Goal: Find specific page/section: Find specific page/section

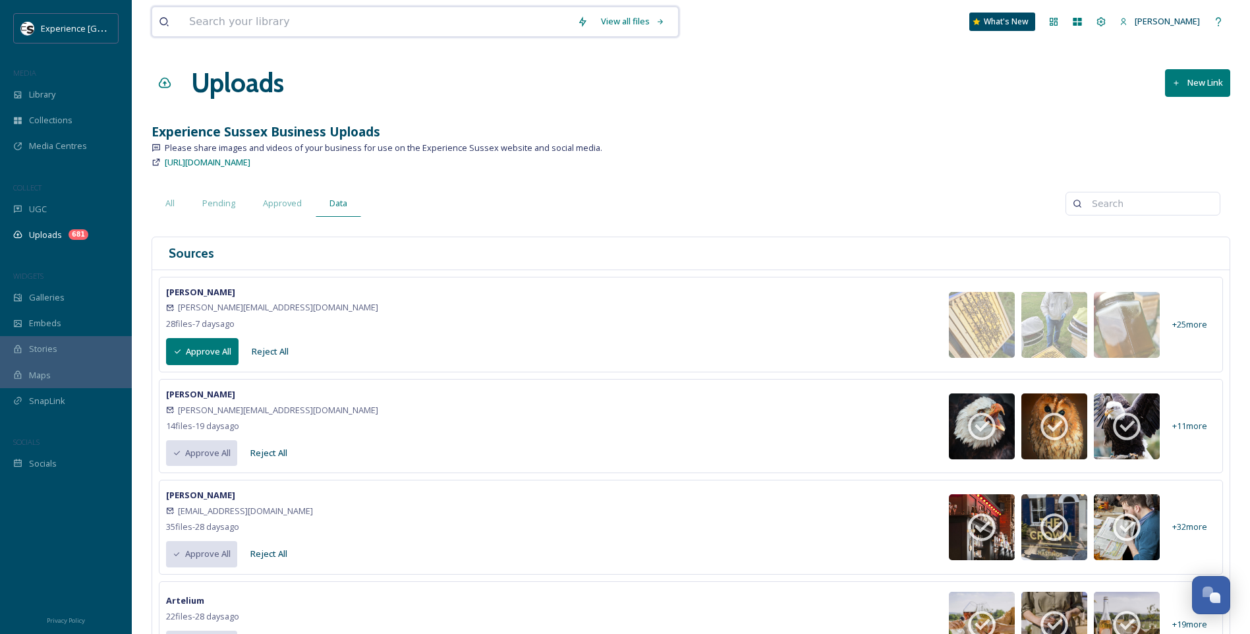
click at [239, 22] on input at bounding box center [377, 21] width 388 height 29
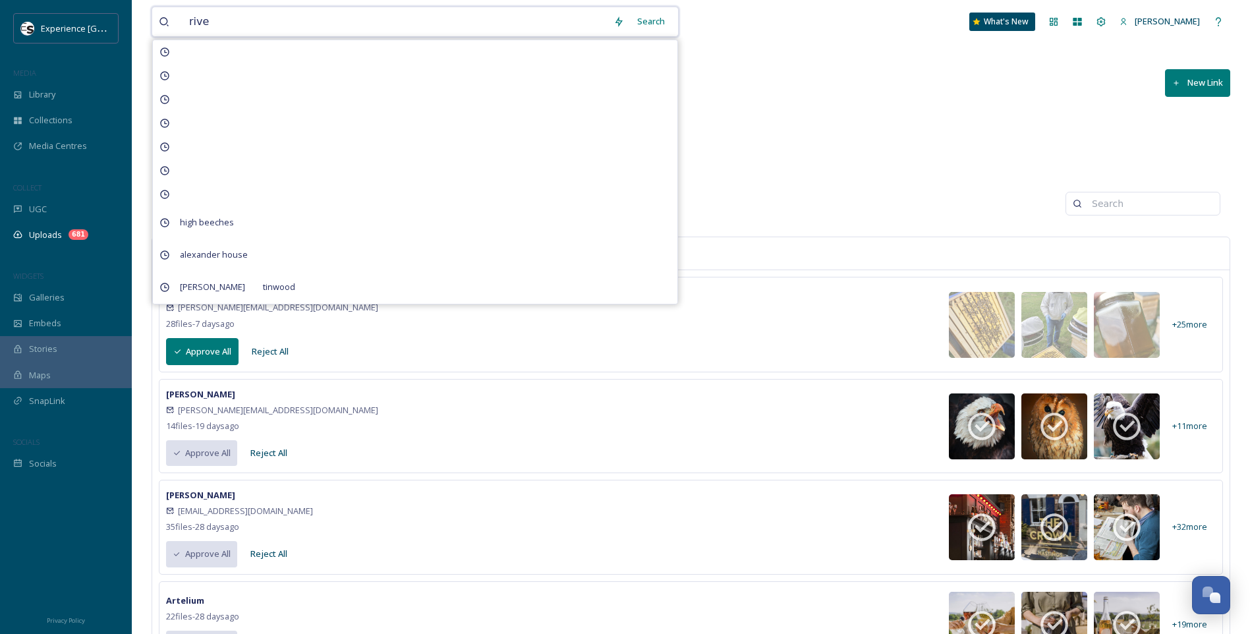
type input "river"
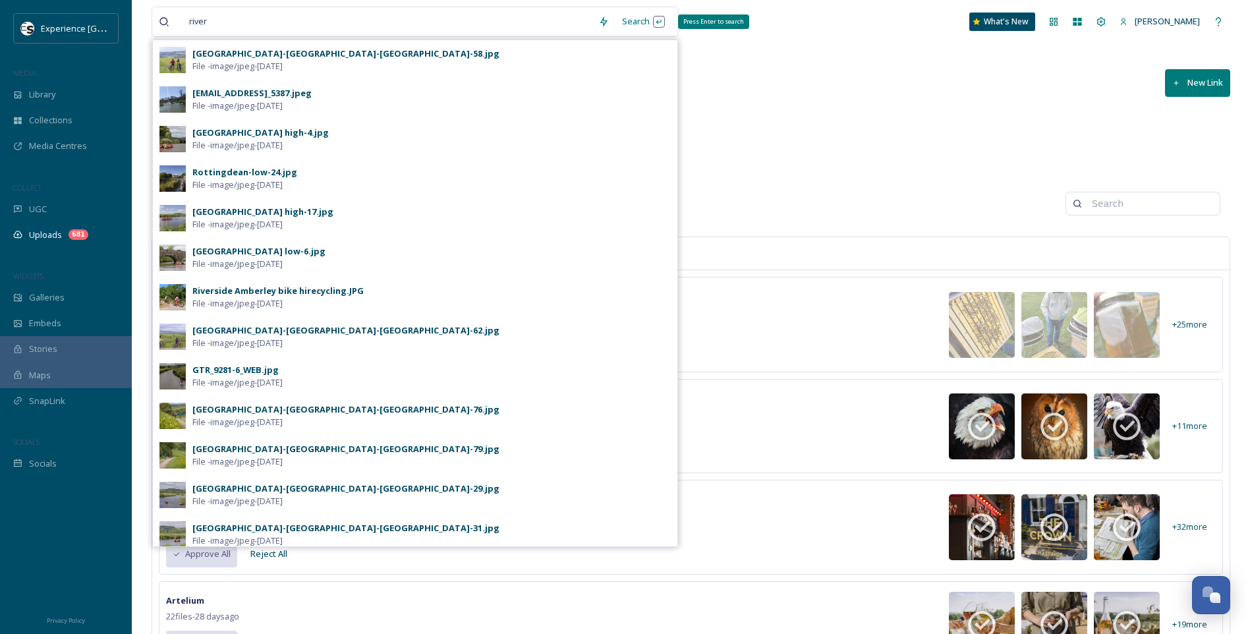
click at [637, 22] on div "Search Press Enter to search" at bounding box center [643, 22] width 56 height 26
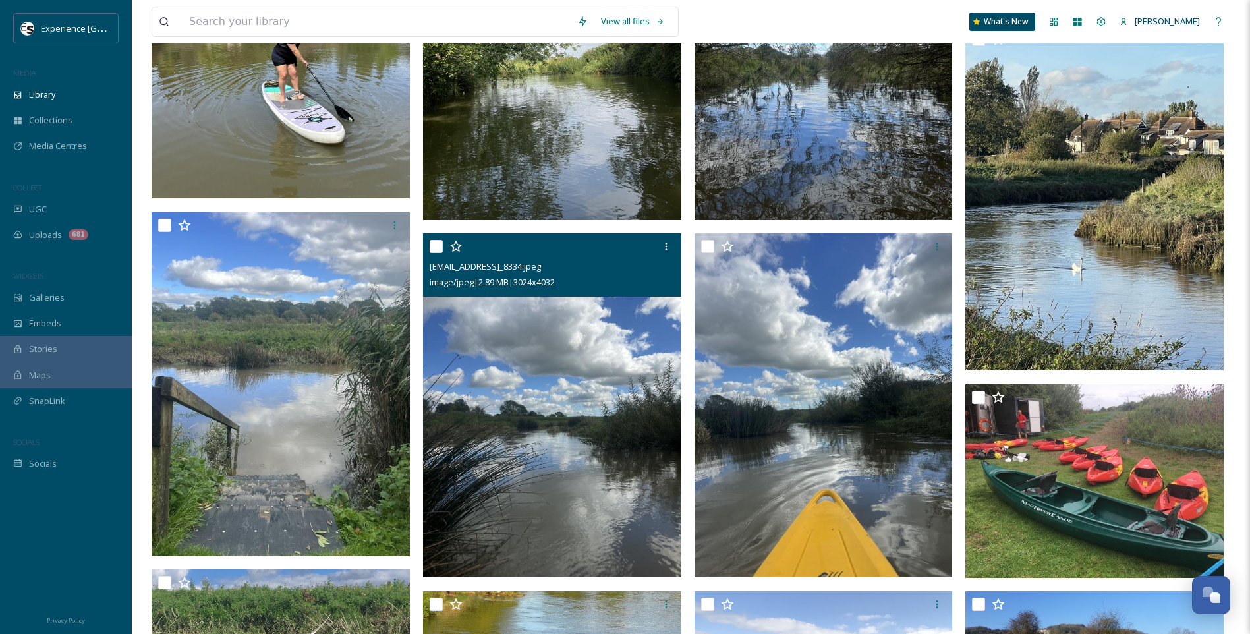
scroll to position [659, 0]
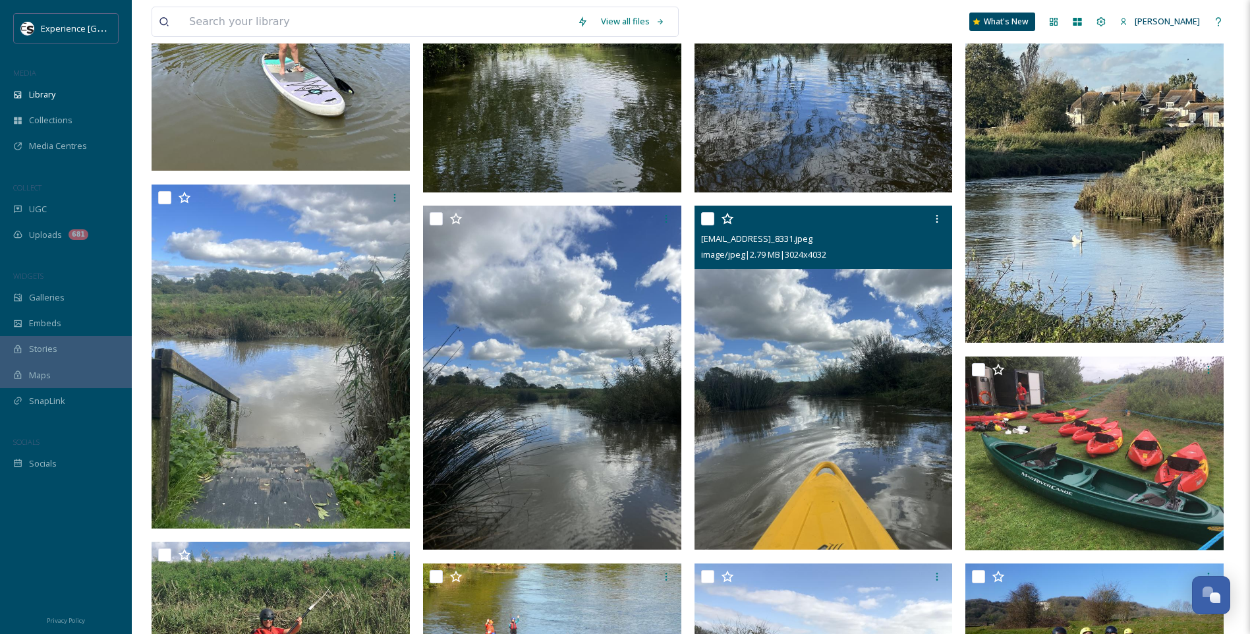
click at [824, 362] on img at bounding box center [823, 378] width 258 height 344
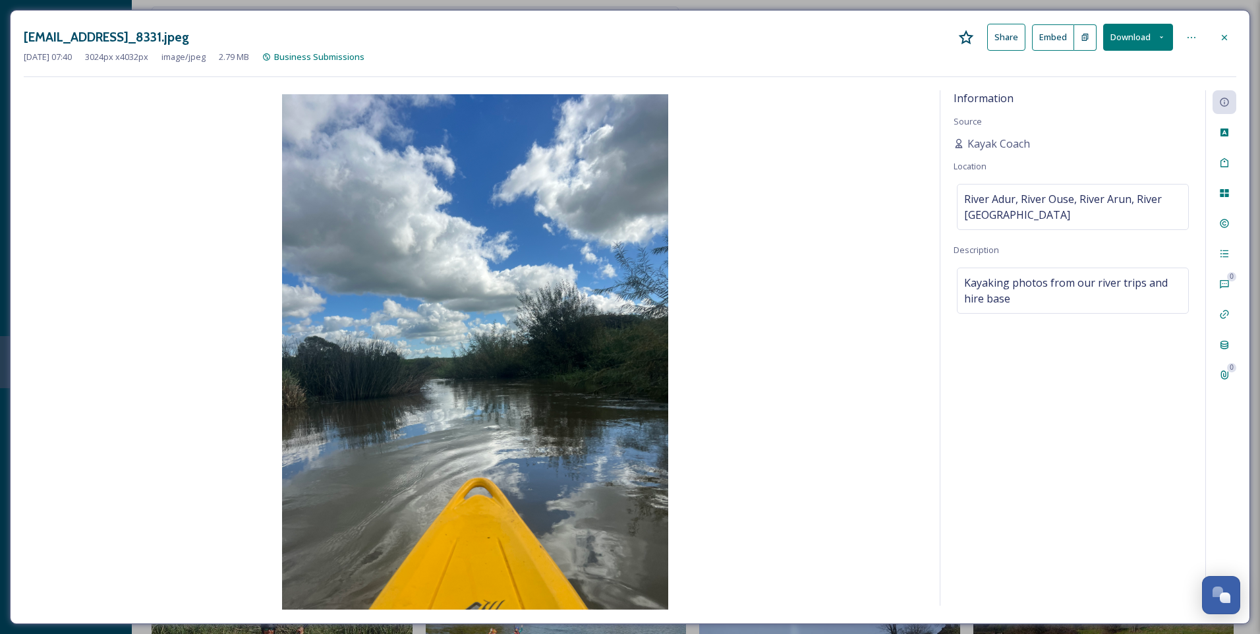
click at [1226, 34] on icon at bounding box center [1224, 37] width 11 height 11
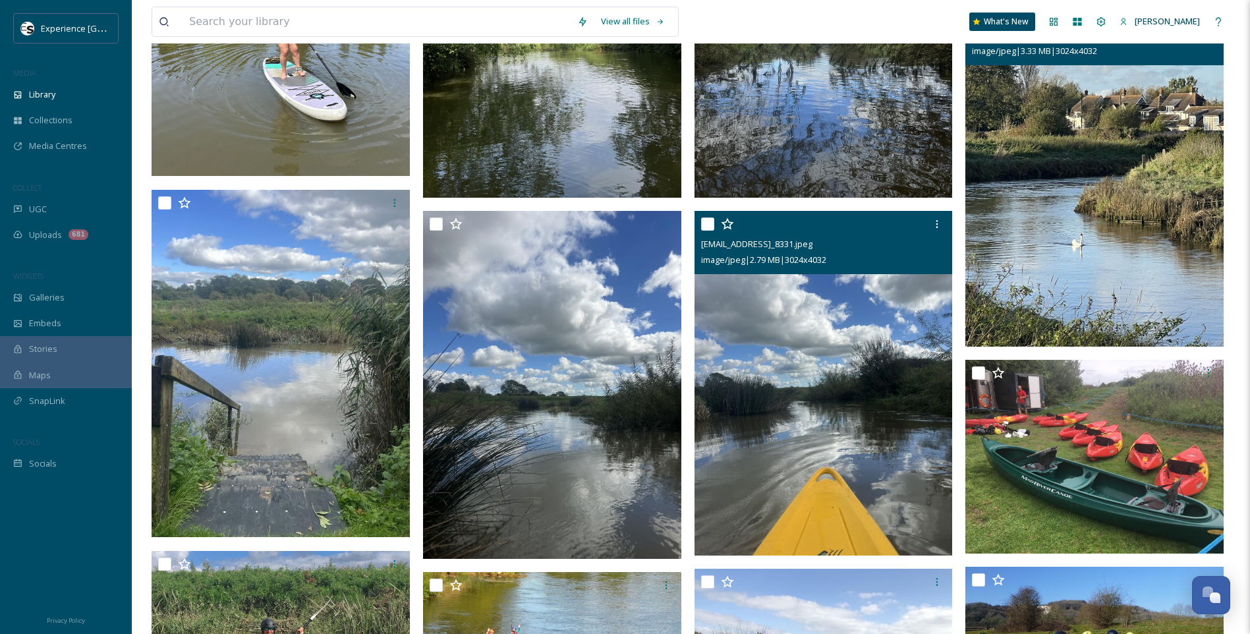
click at [1084, 258] on img at bounding box center [1094, 174] width 258 height 344
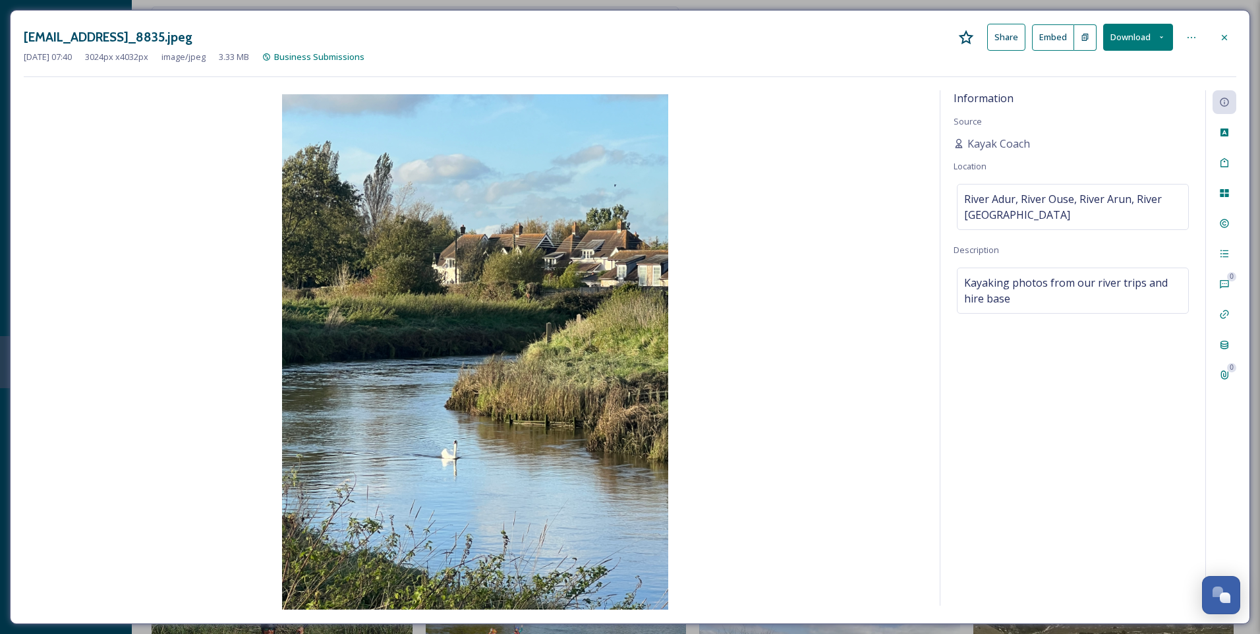
click at [1231, 34] on div at bounding box center [1224, 38] width 24 height 24
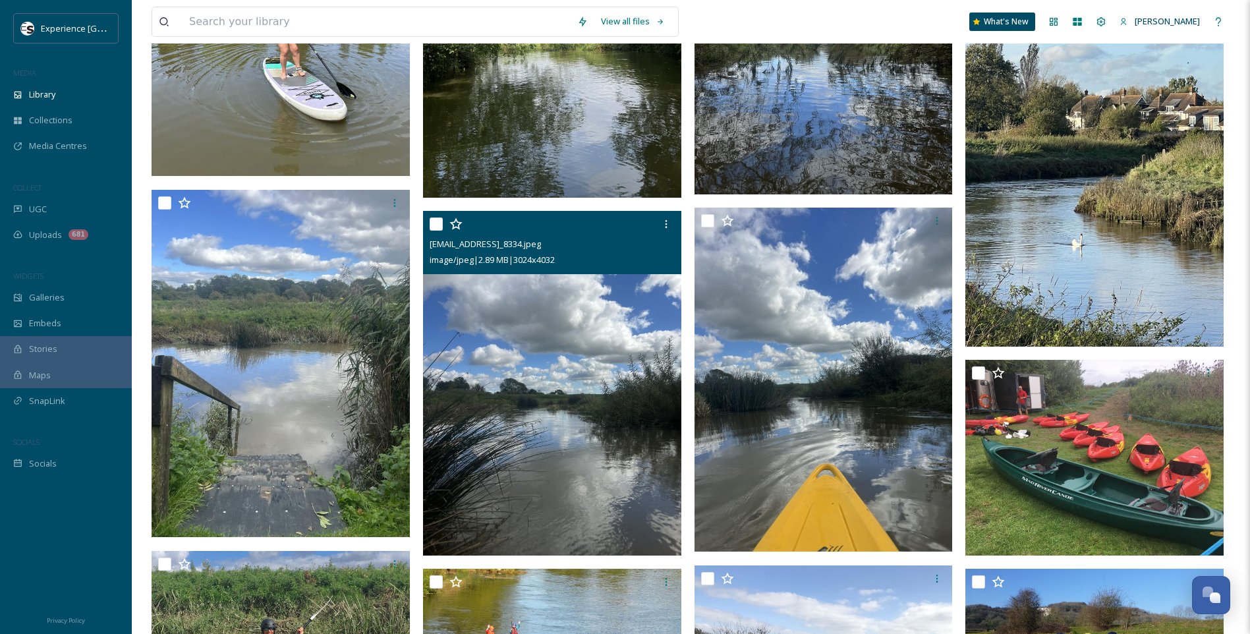
scroll to position [1120, 0]
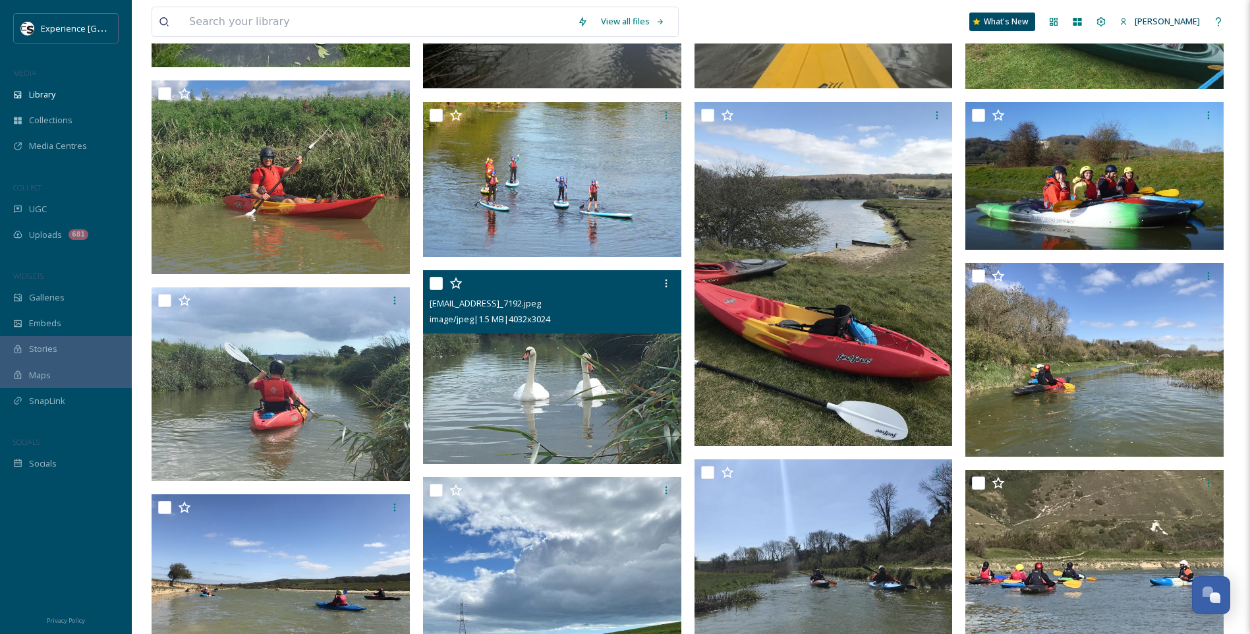
click at [512, 389] on img at bounding box center [552, 367] width 258 height 194
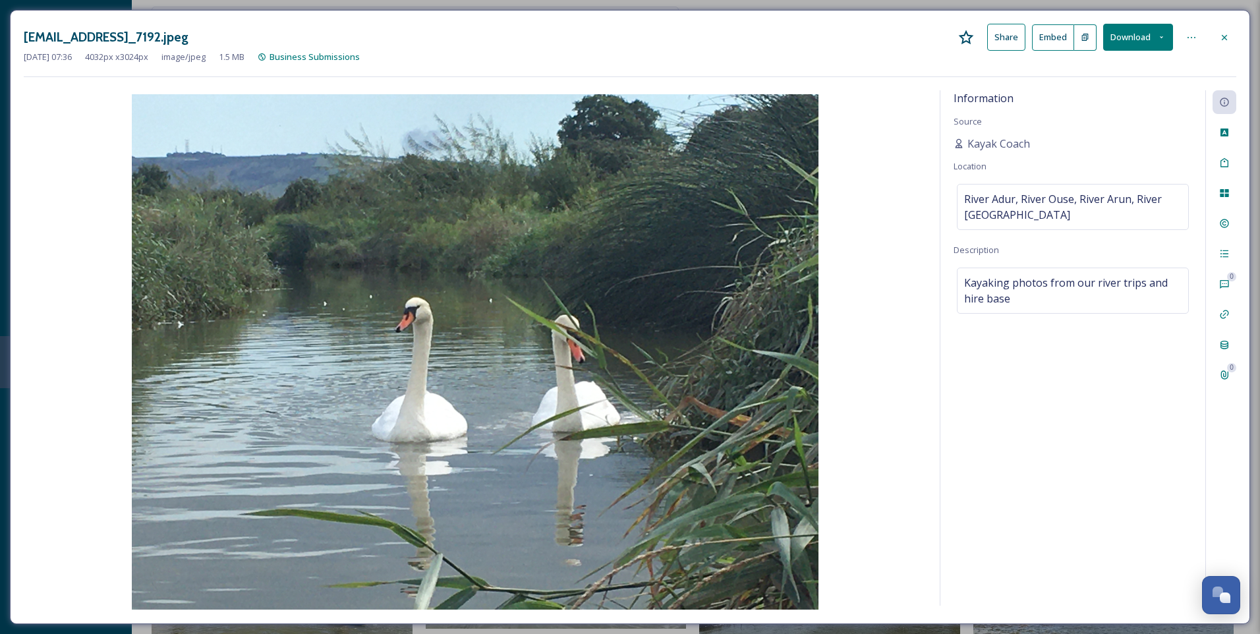
click at [1226, 39] on icon at bounding box center [1224, 36] width 5 height 5
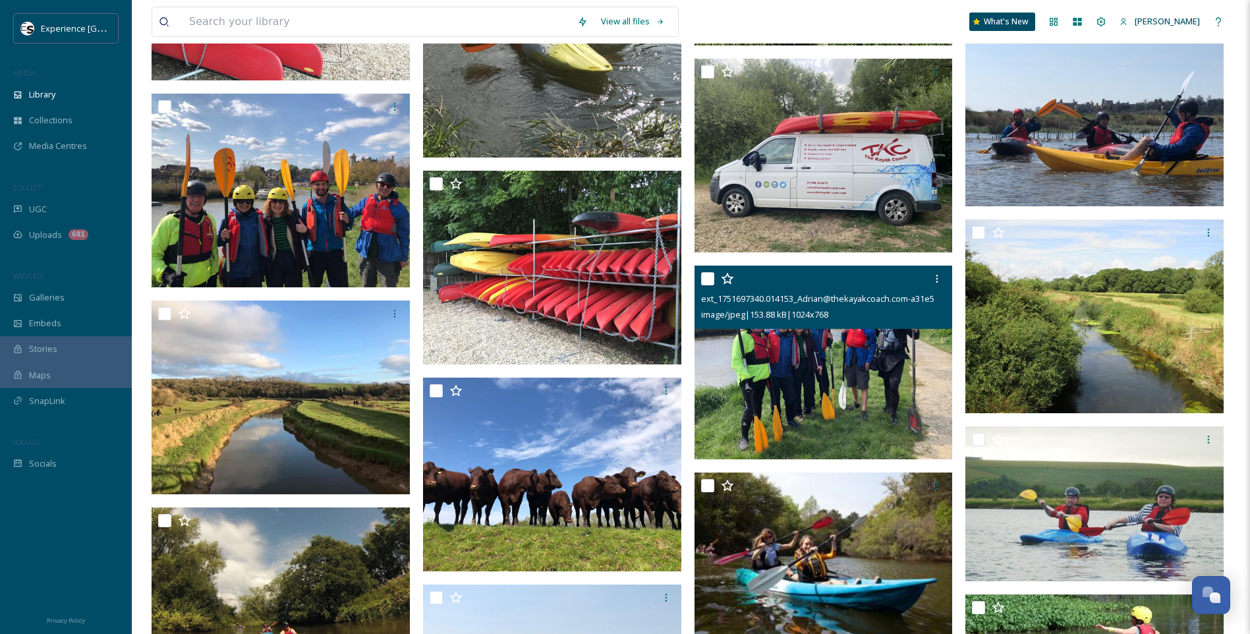
scroll to position [2504, 0]
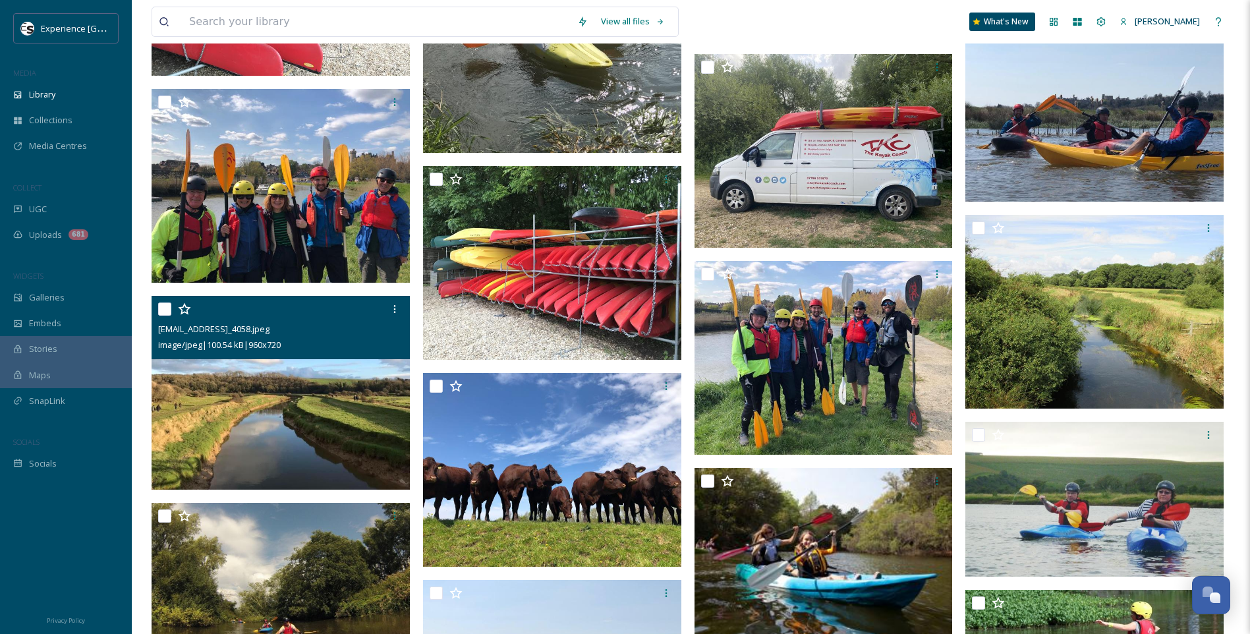
click at [252, 380] on img at bounding box center [281, 393] width 258 height 194
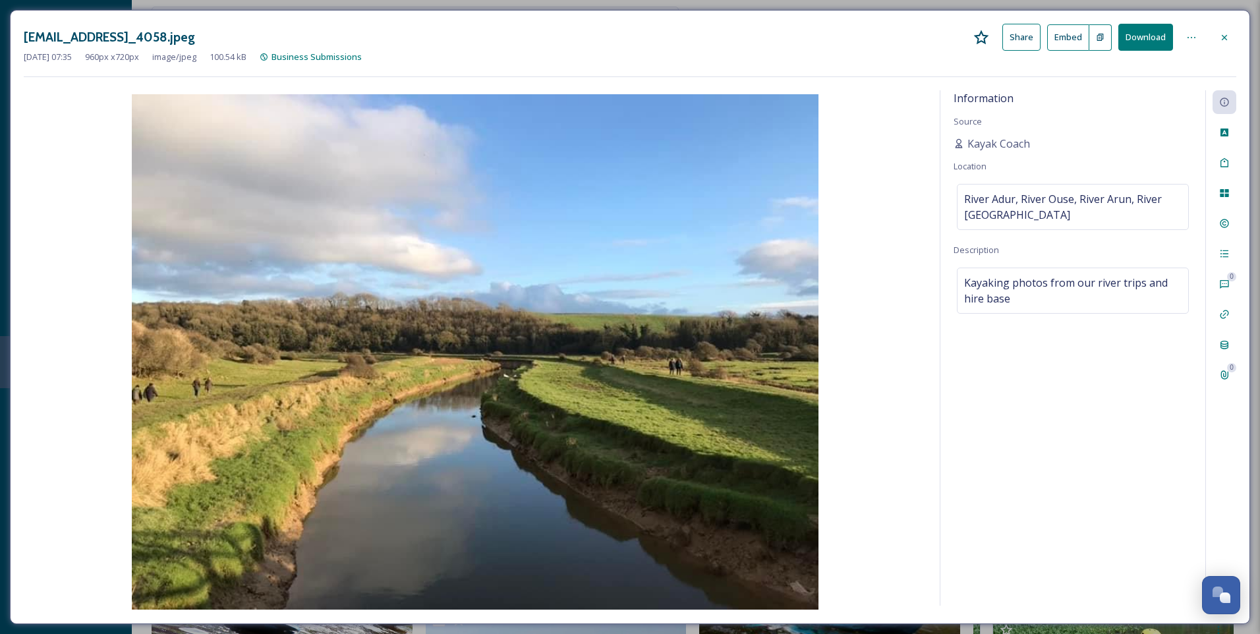
click at [1221, 40] on icon at bounding box center [1224, 37] width 11 height 11
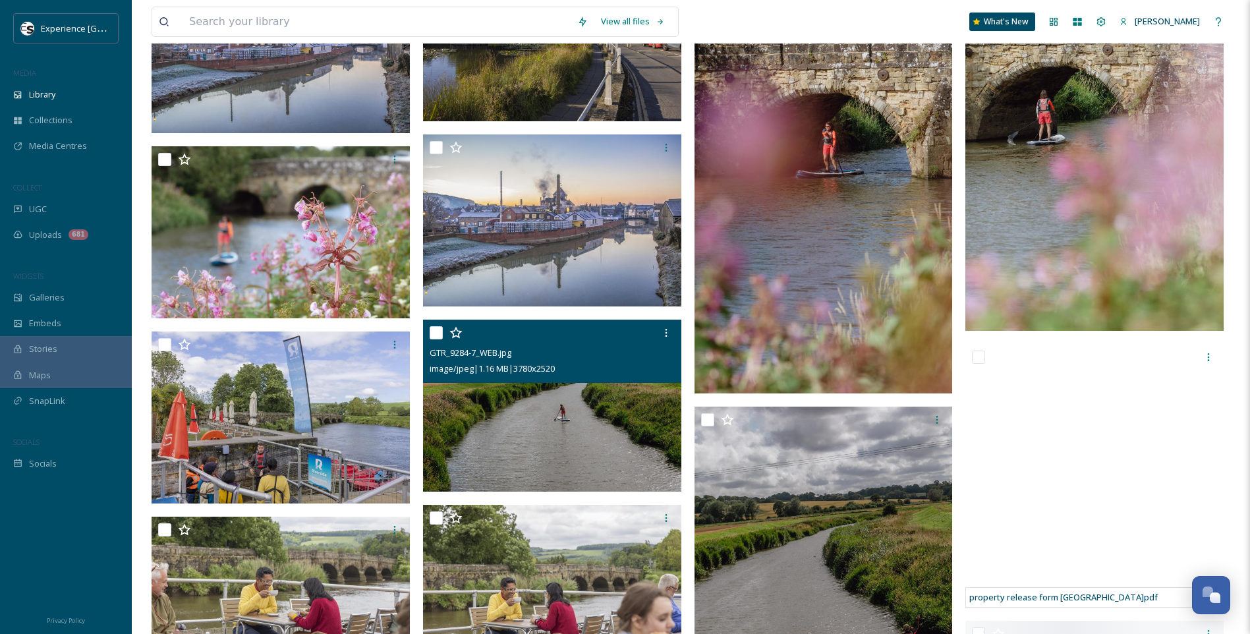
scroll to position [5181, 0]
click at [614, 443] on img at bounding box center [552, 405] width 258 height 173
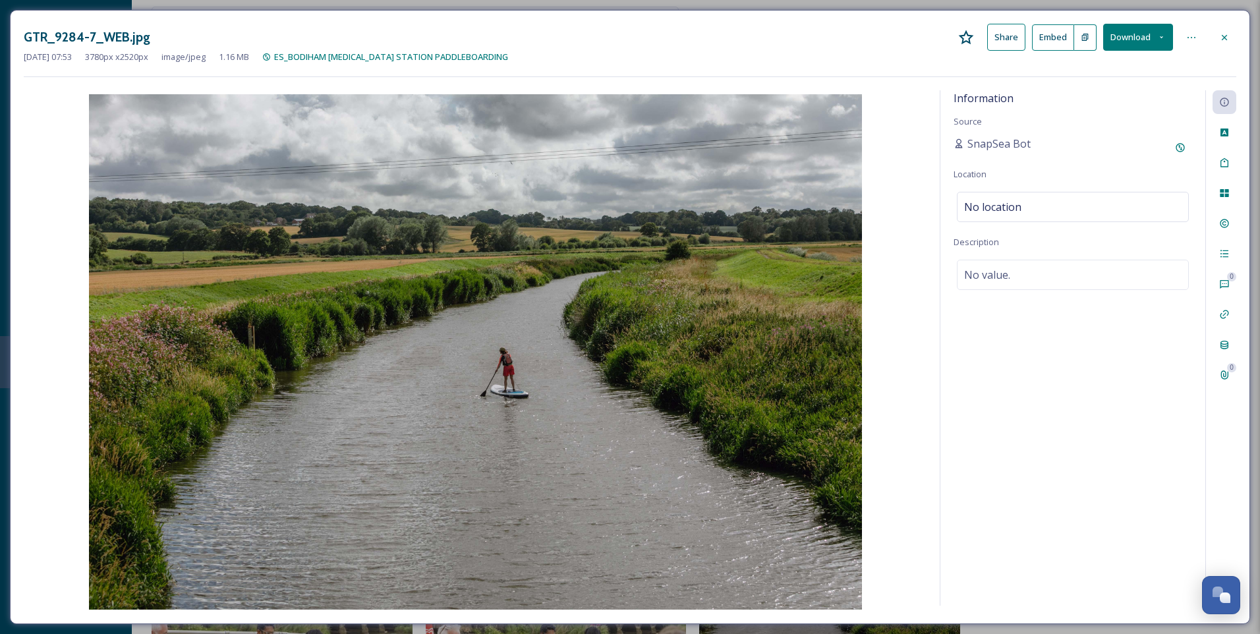
click at [1229, 34] on div at bounding box center [1224, 38] width 24 height 24
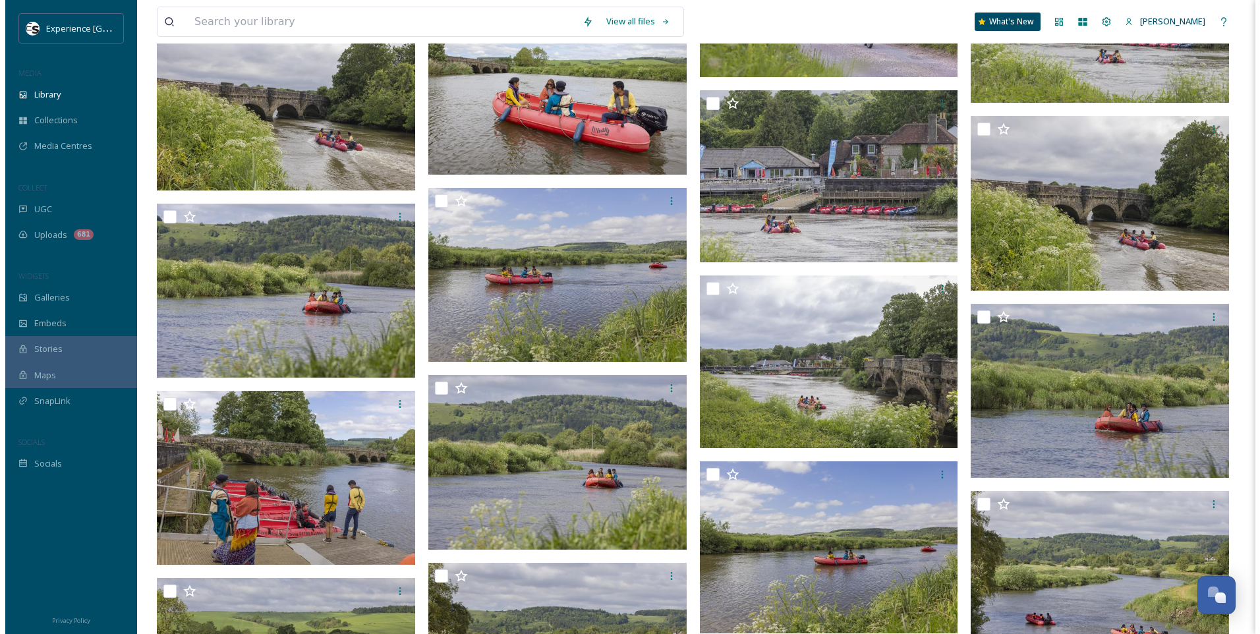
scroll to position [9002, 0]
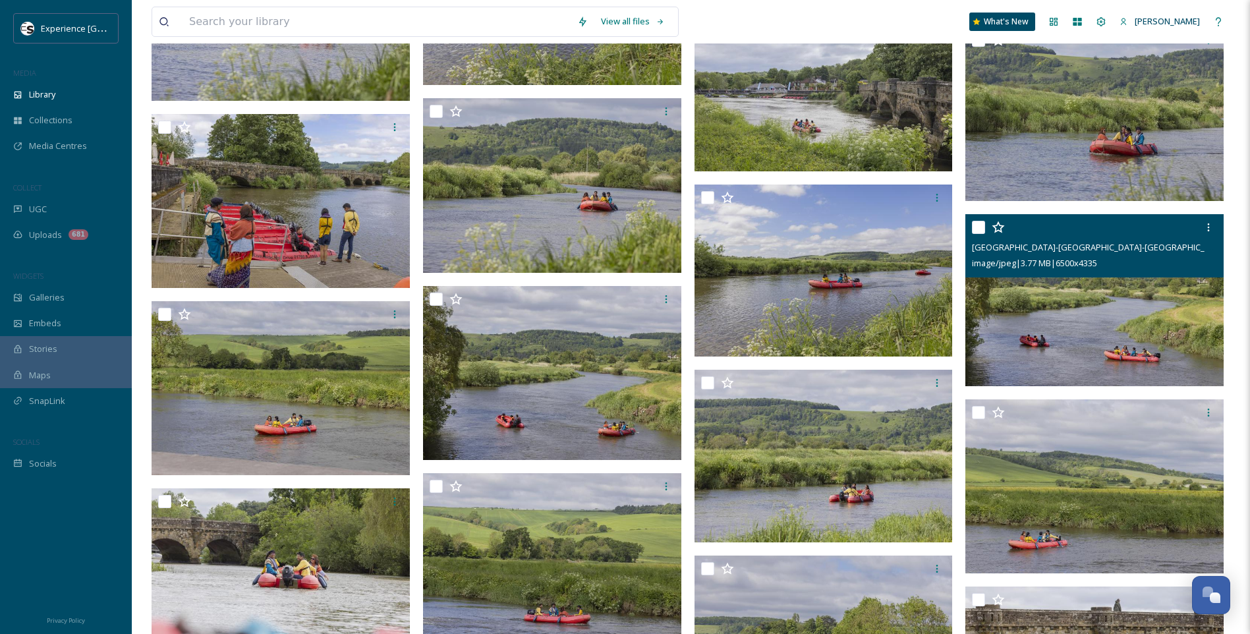
click at [1060, 309] on img at bounding box center [1094, 300] width 258 height 173
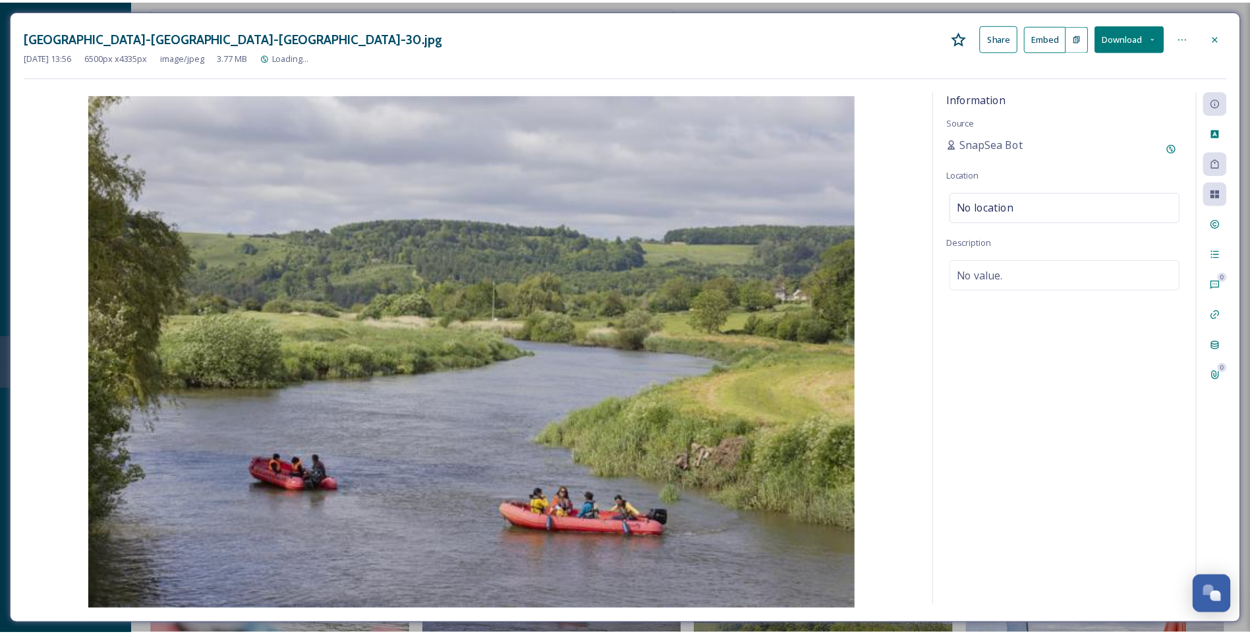
scroll to position [9003, 0]
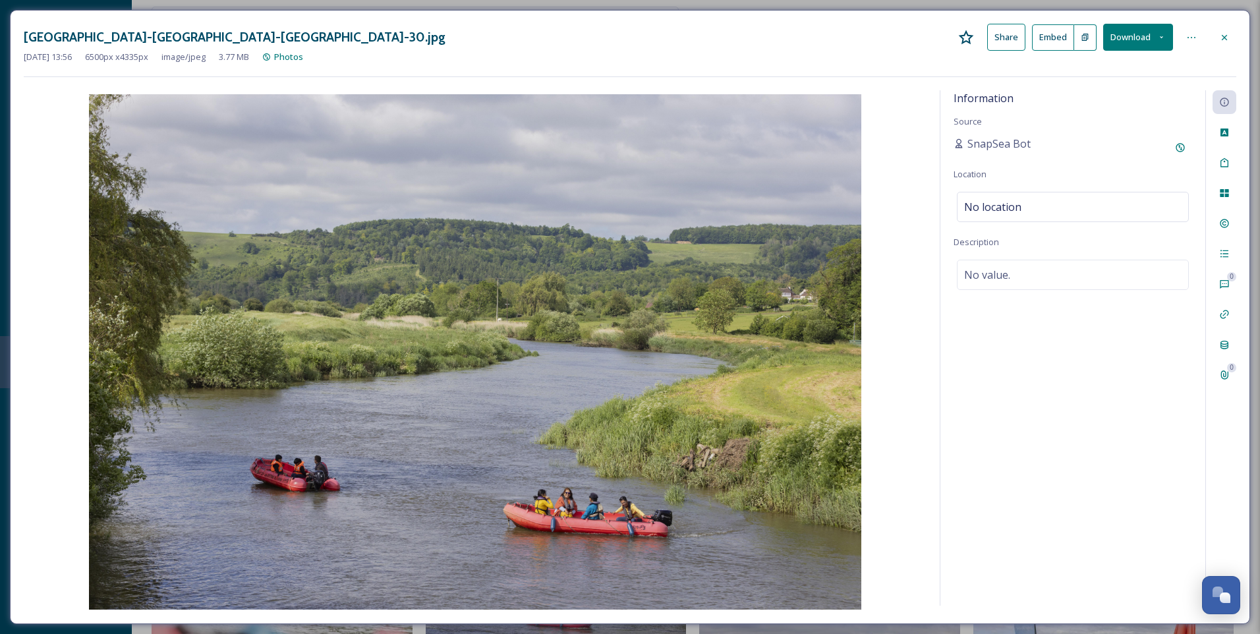
click at [1227, 36] on icon at bounding box center [1224, 37] width 11 height 11
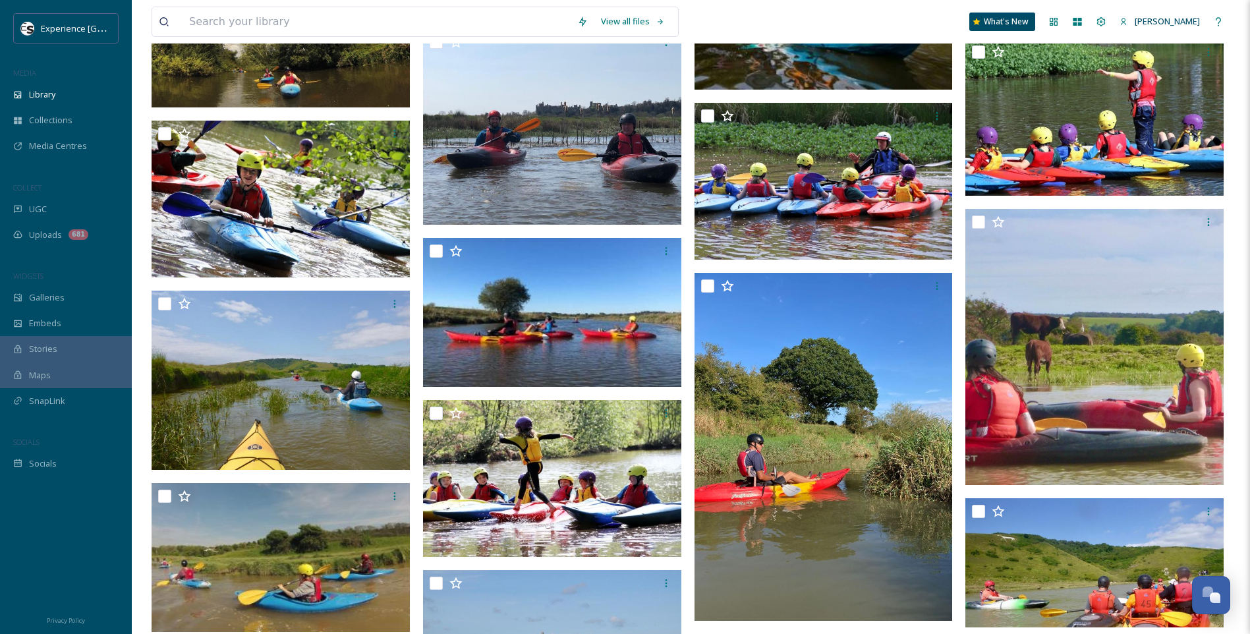
scroll to position [2909, 0]
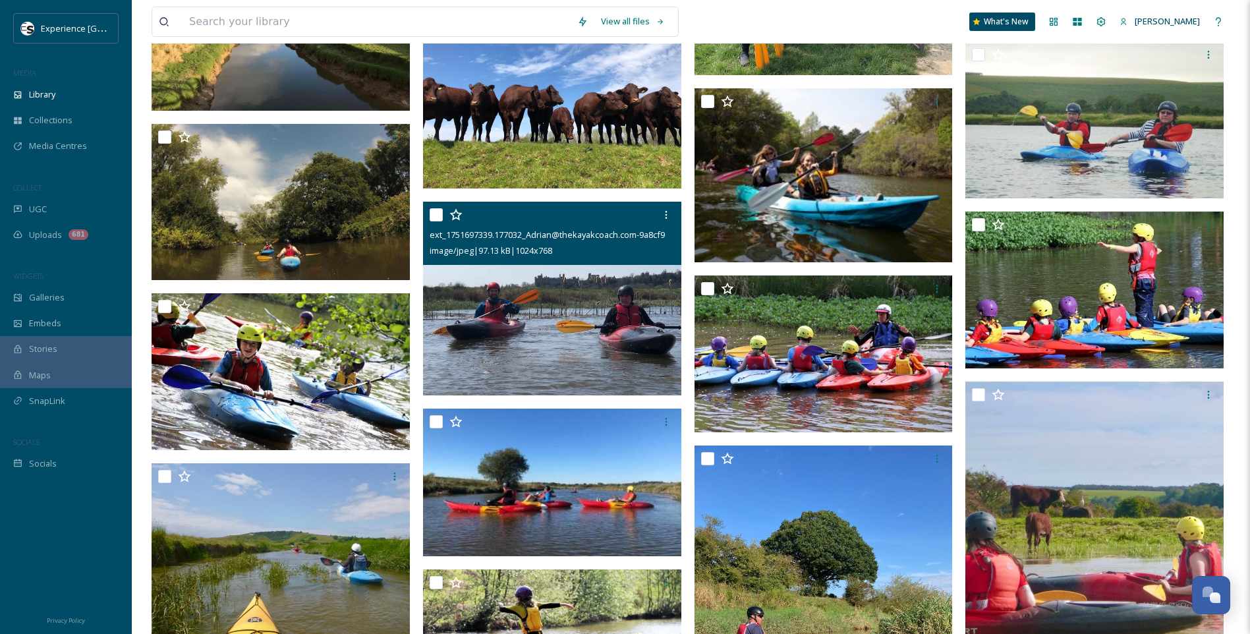
click at [477, 317] on img at bounding box center [552, 299] width 258 height 194
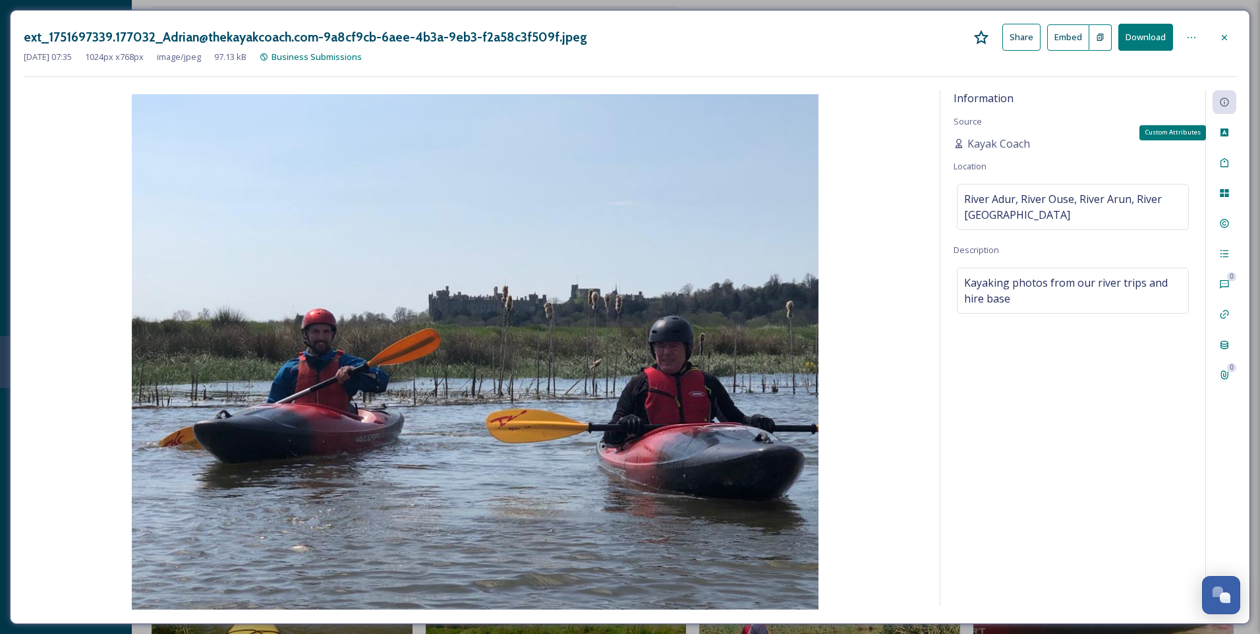
click at [1222, 128] on icon at bounding box center [1224, 132] width 11 height 11
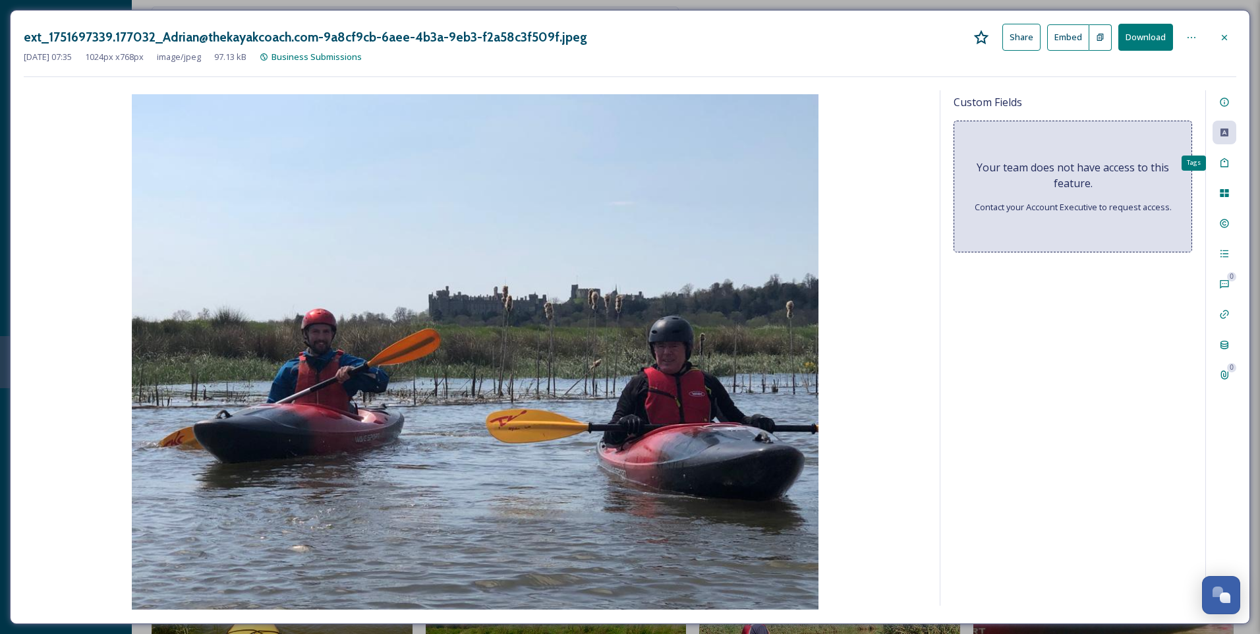
click at [1227, 163] on icon at bounding box center [1224, 162] width 8 height 9
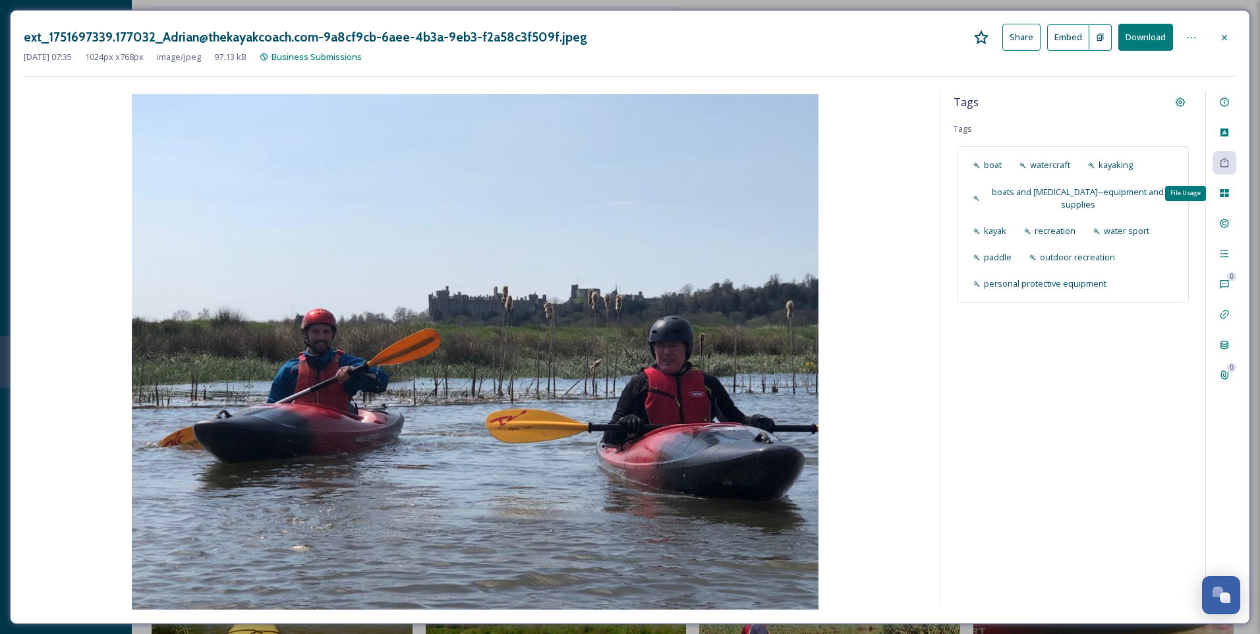
click at [1225, 193] on icon at bounding box center [1224, 193] width 11 height 11
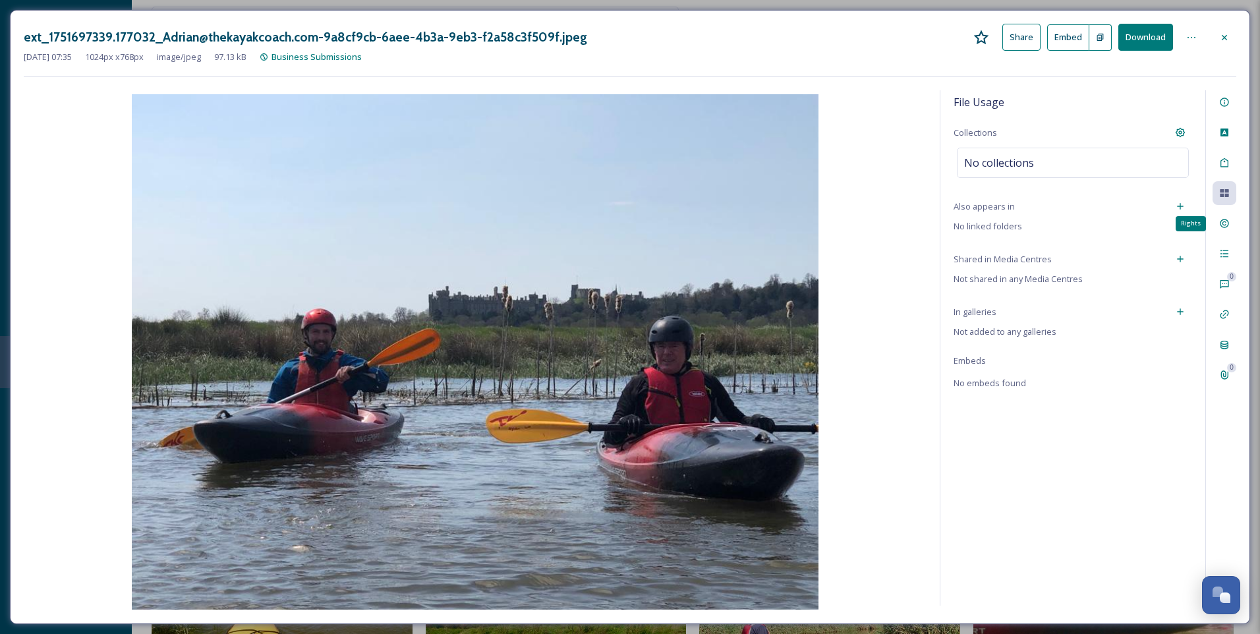
click at [1226, 228] on icon at bounding box center [1224, 223] width 11 height 11
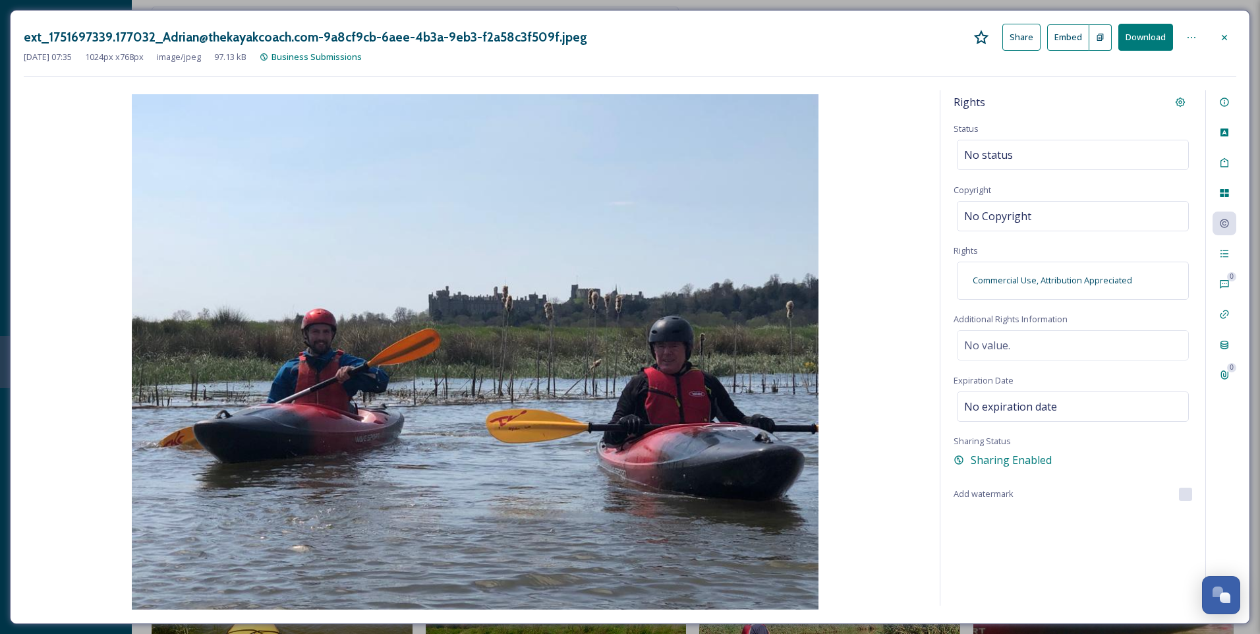
click at [1220, 34] on icon at bounding box center [1224, 37] width 11 height 11
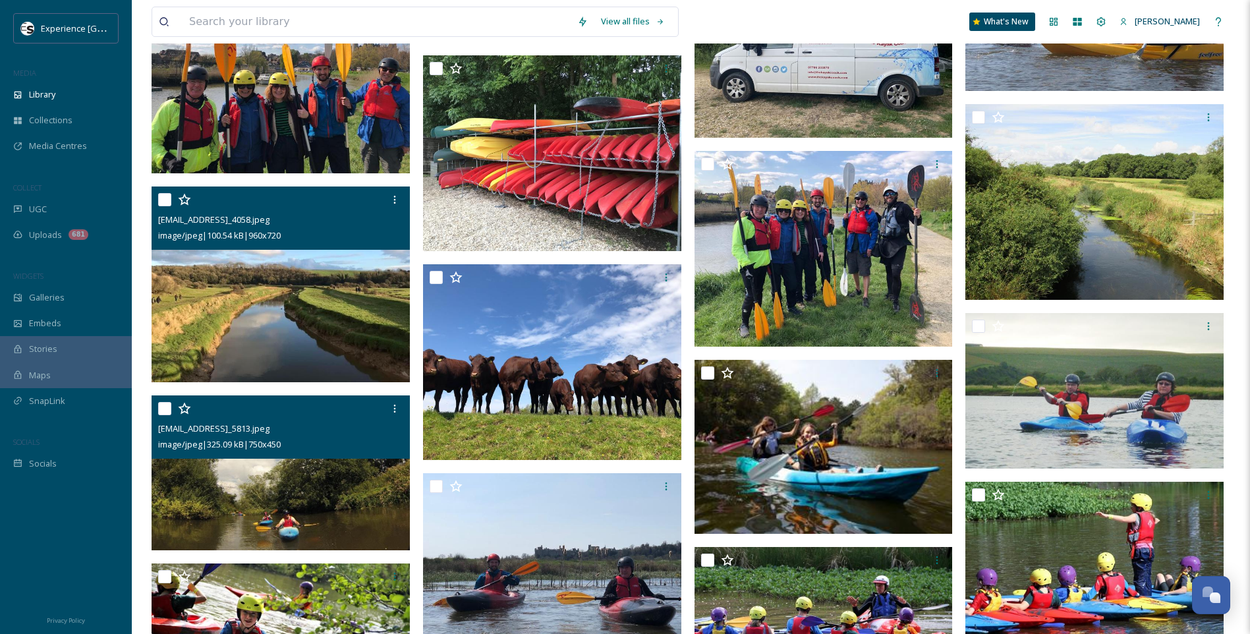
scroll to position [2579, 0]
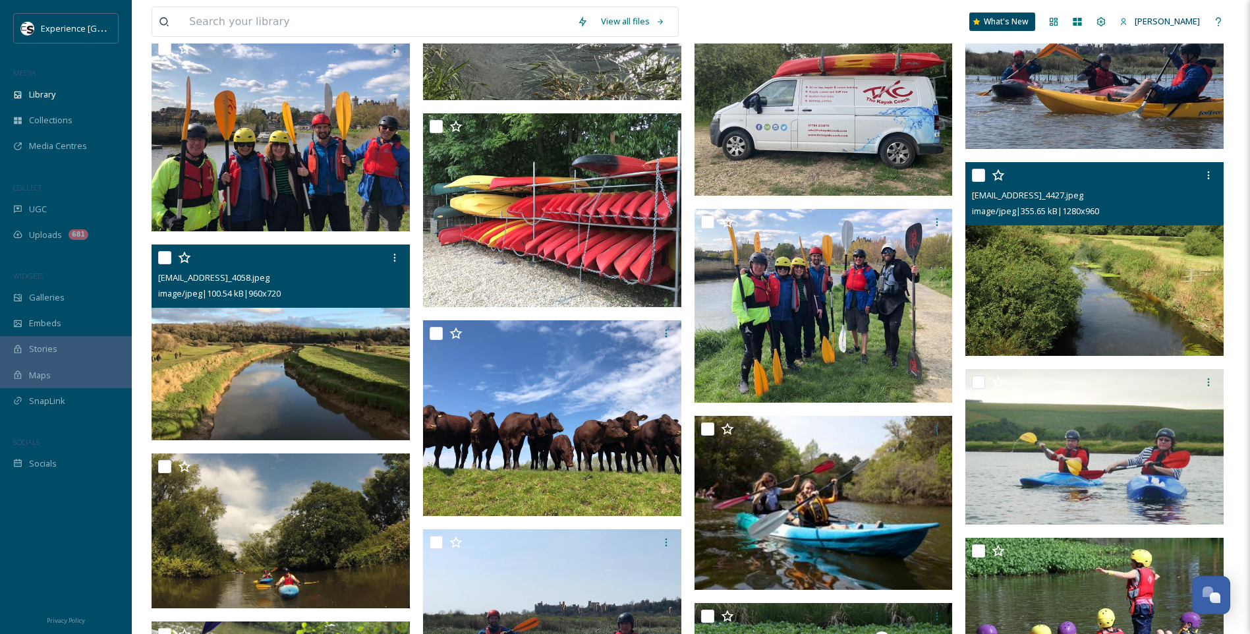
click at [1116, 290] on img at bounding box center [1094, 259] width 258 height 194
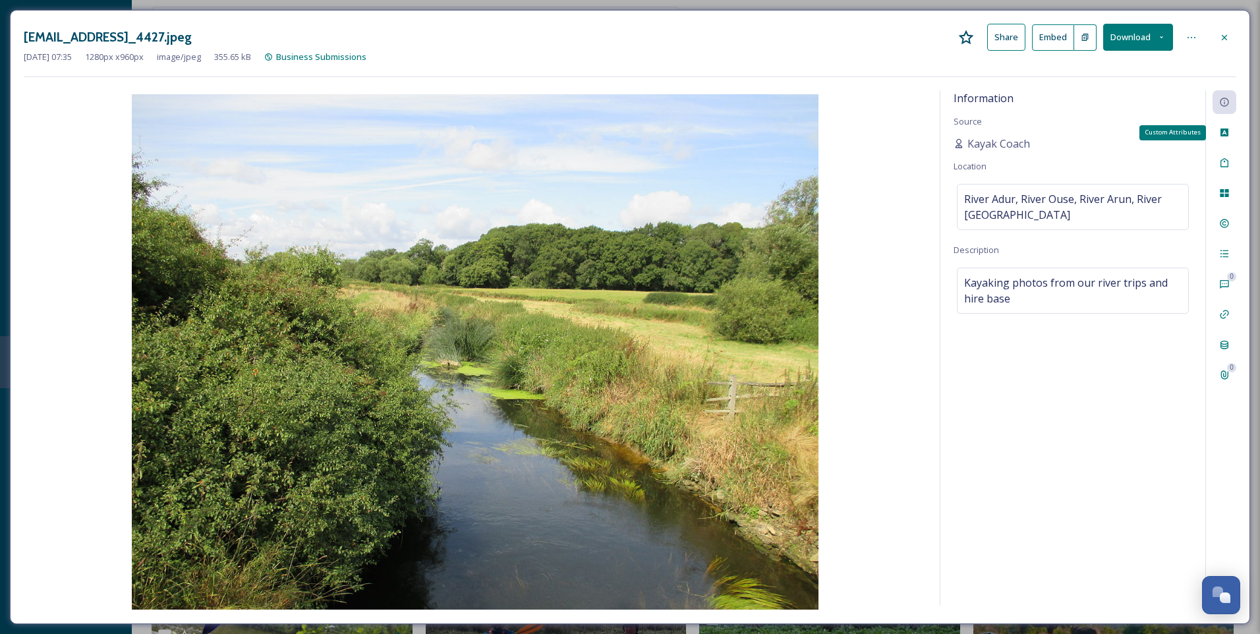
click at [1221, 133] on icon at bounding box center [1224, 132] width 8 height 8
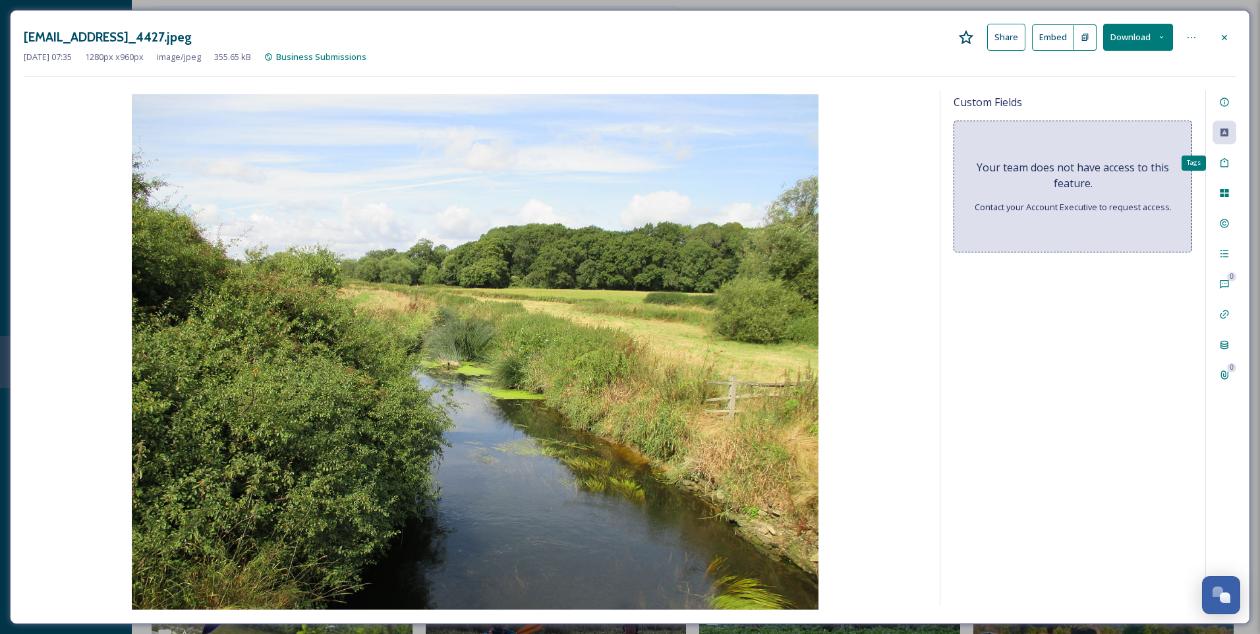
click at [1229, 157] on icon at bounding box center [1224, 162] width 11 height 11
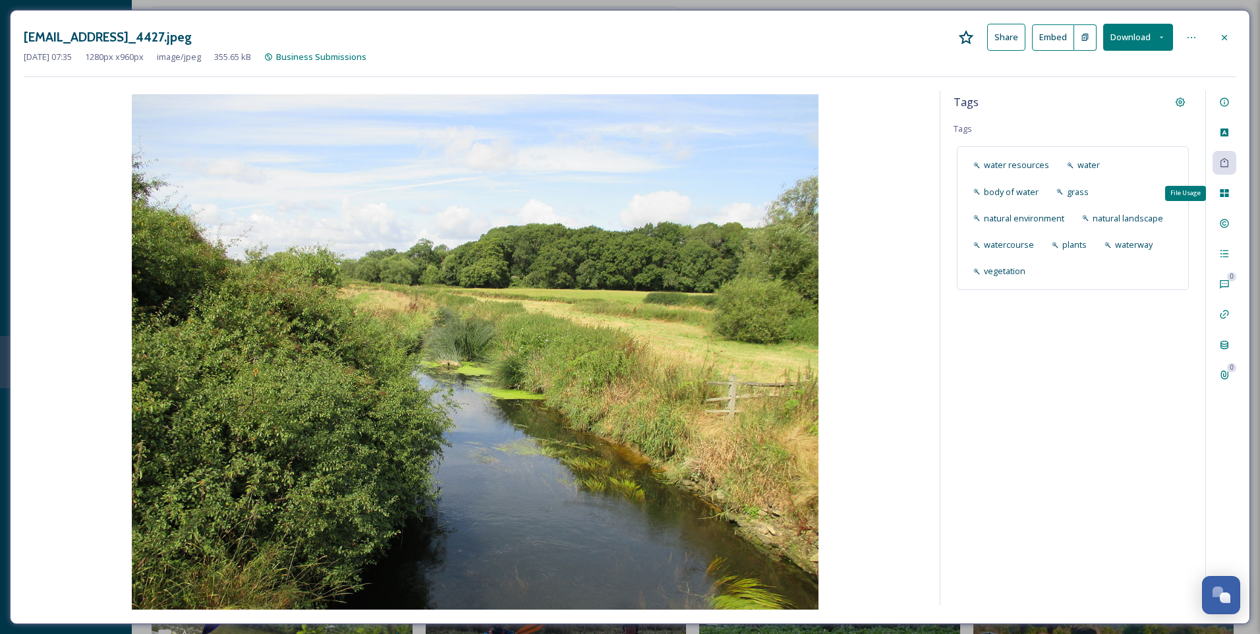
click at [1225, 192] on icon at bounding box center [1224, 193] width 9 height 8
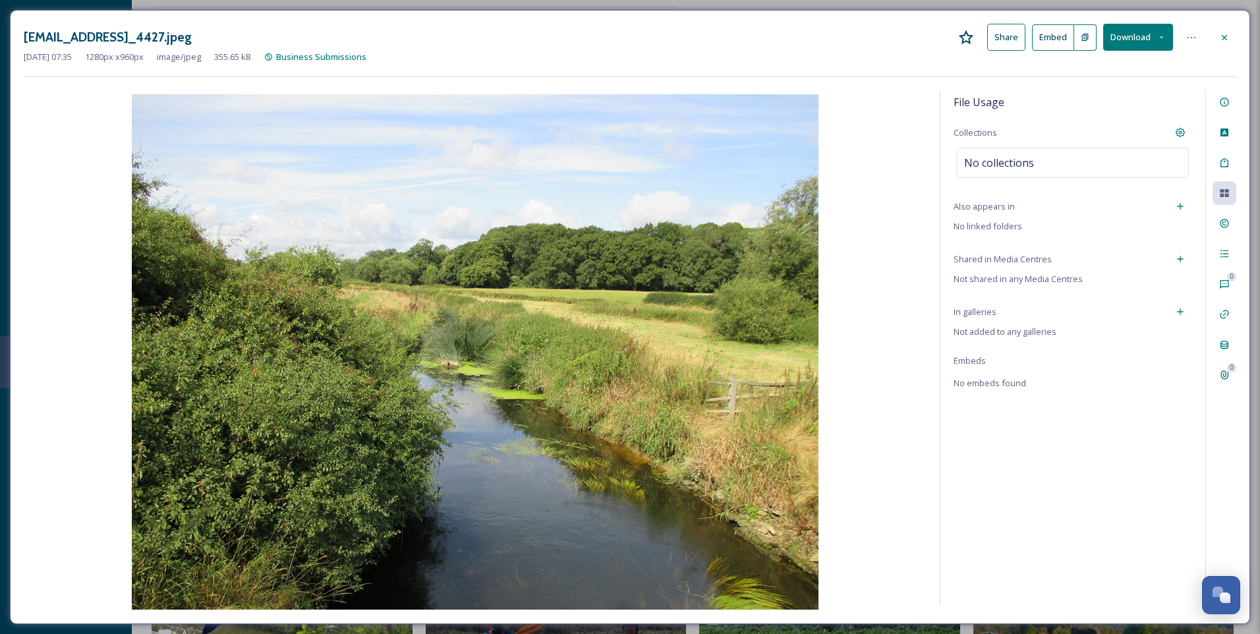
click at [1226, 221] on icon at bounding box center [1224, 223] width 11 height 11
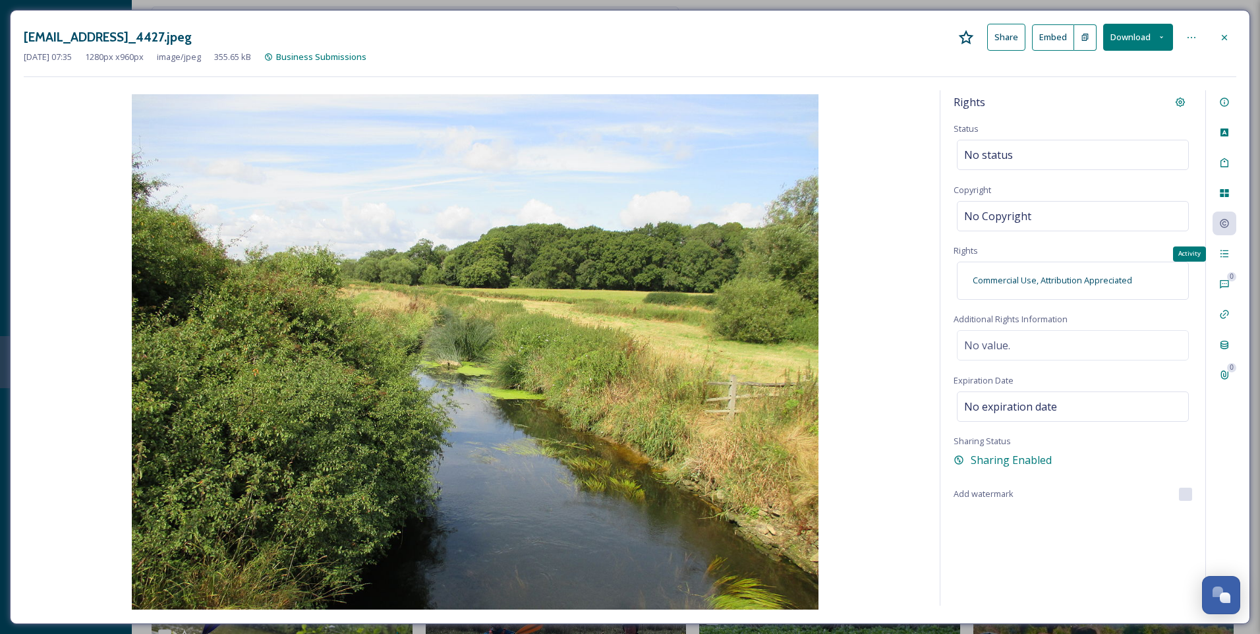
click at [1229, 249] on div "Activity" at bounding box center [1224, 254] width 24 height 24
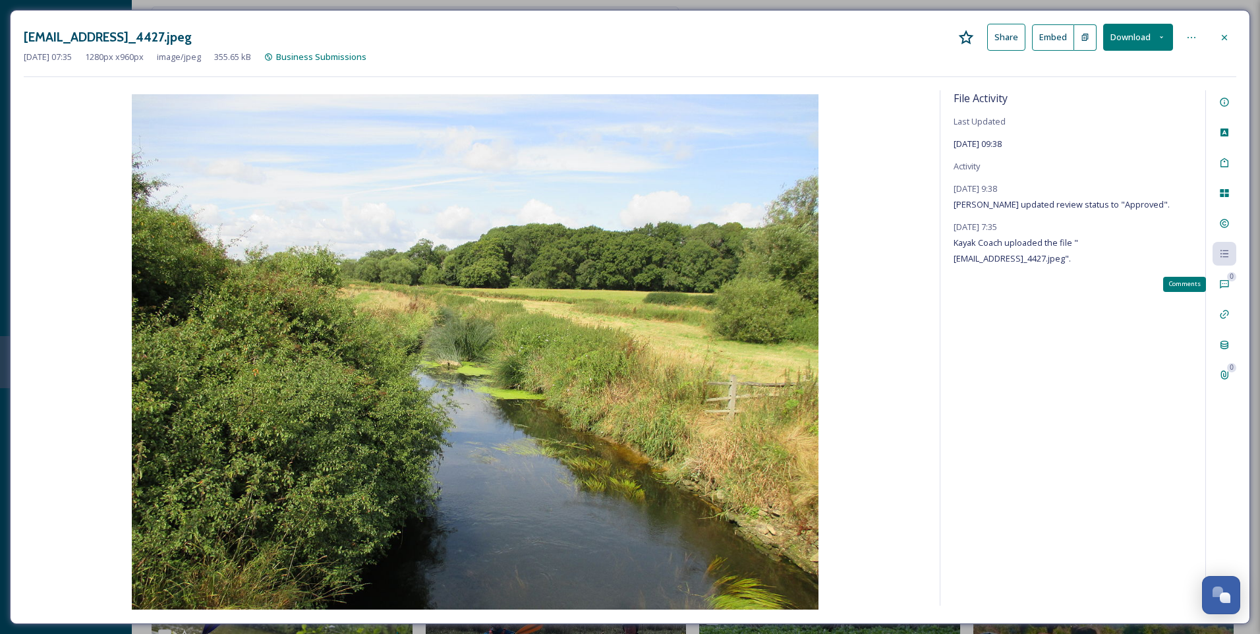
click at [1229, 285] on div "0 Comments" at bounding box center [1224, 284] width 24 height 24
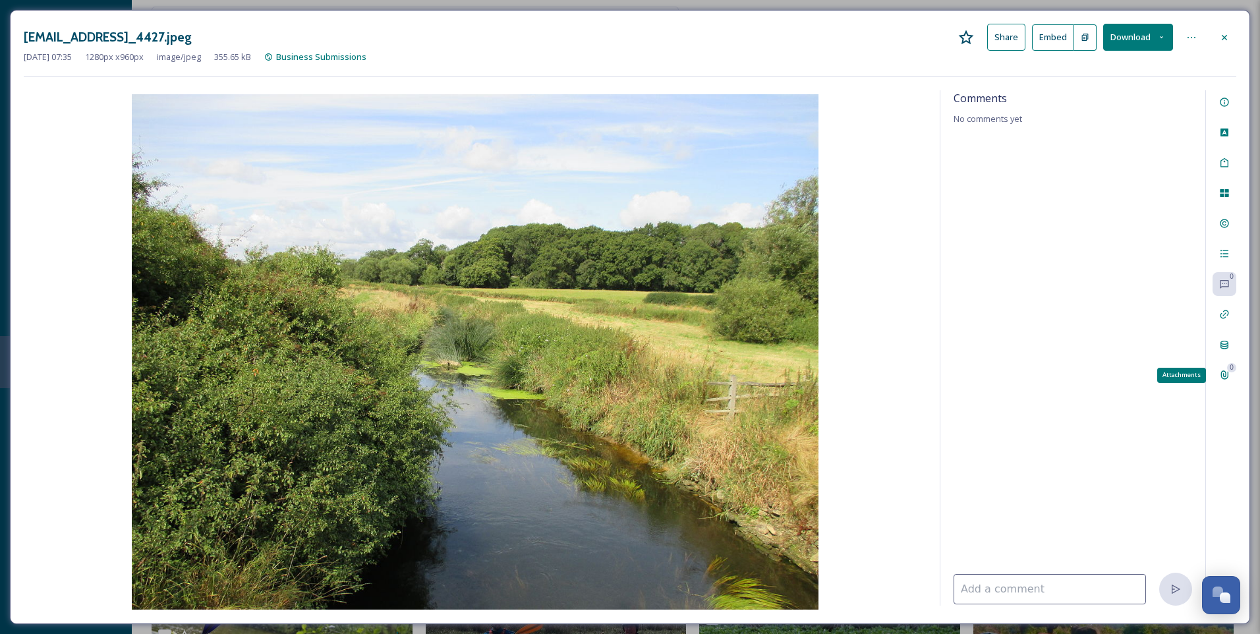
click at [1224, 368] on div "0 Attachments" at bounding box center [1224, 375] width 24 height 24
click at [1229, 340] on icon at bounding box center [1224, 344] width 11 height 11
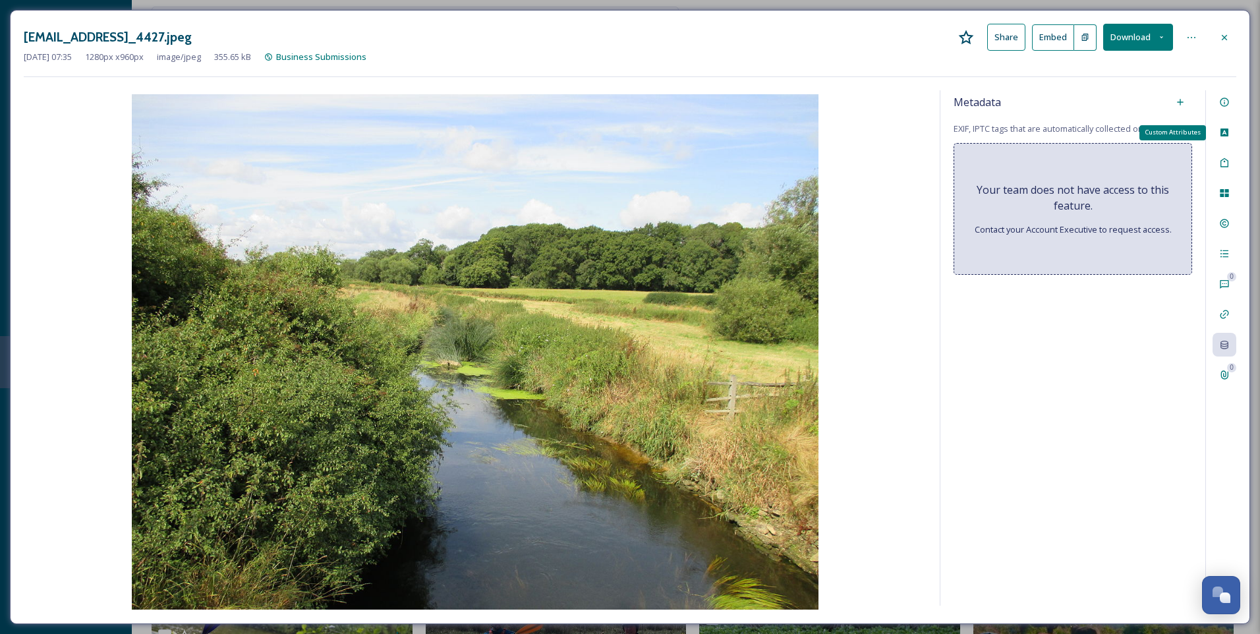
click at [1227, 129] on icon at bounding box center [1224, 132] width 8 height 8
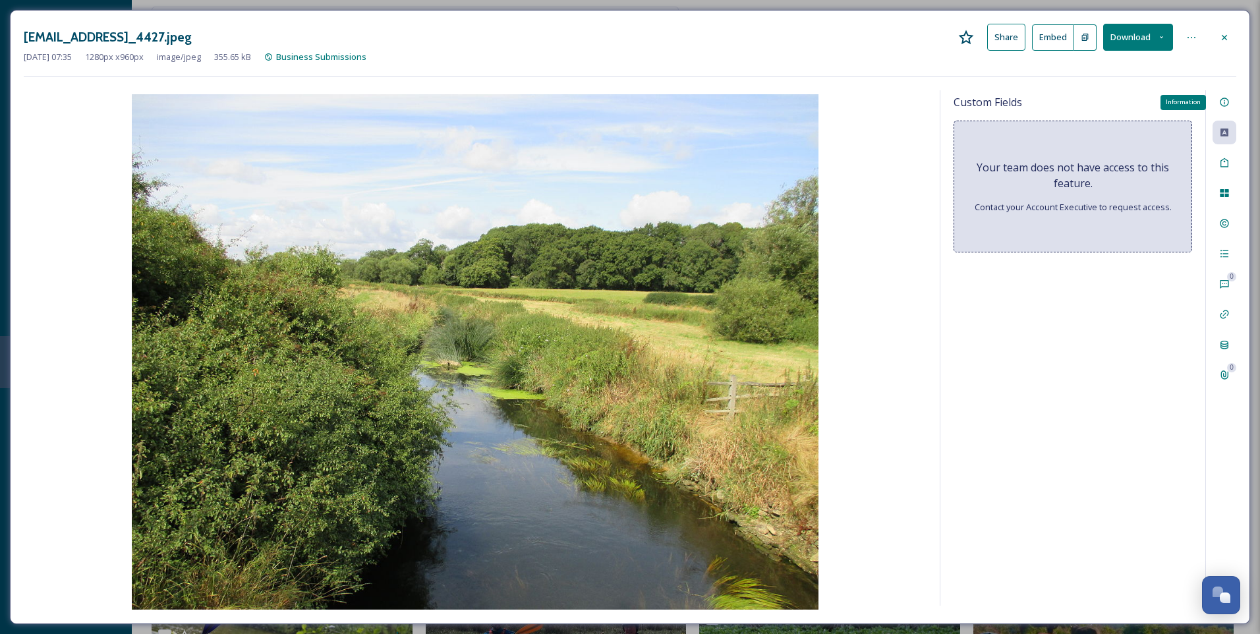
click at [1226, 106] on icon at bounding box center [1224, 102] width 9 height 9
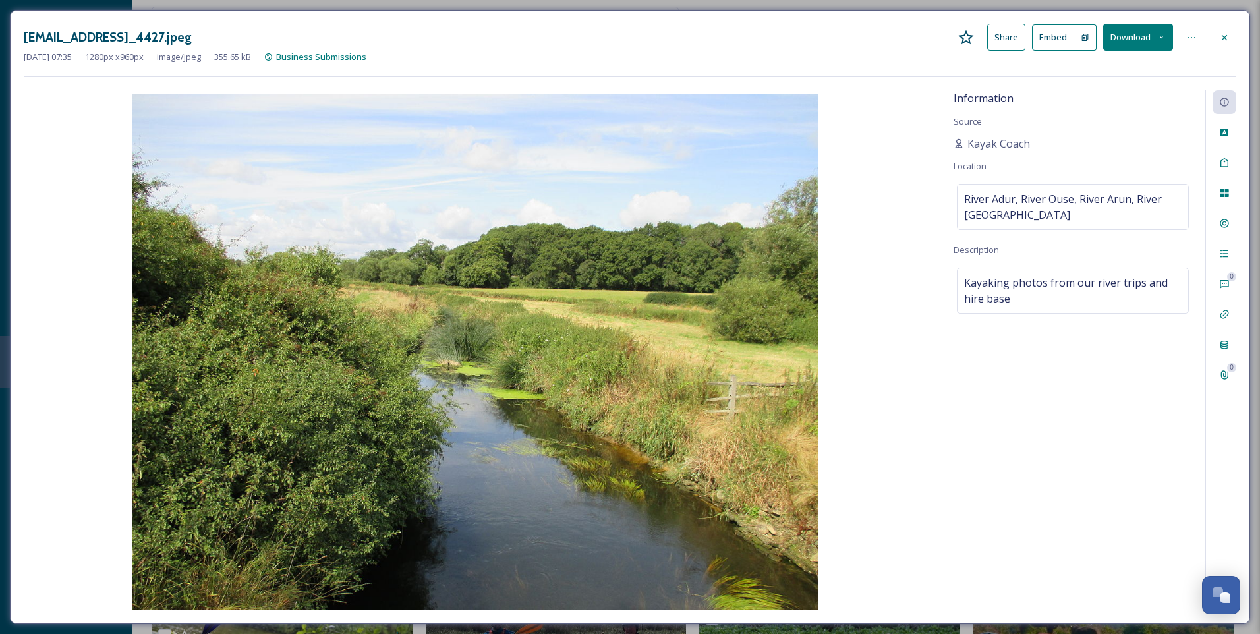
click at [1228, 40] on icon at bounding box center [1224, 37] width 11 height 11
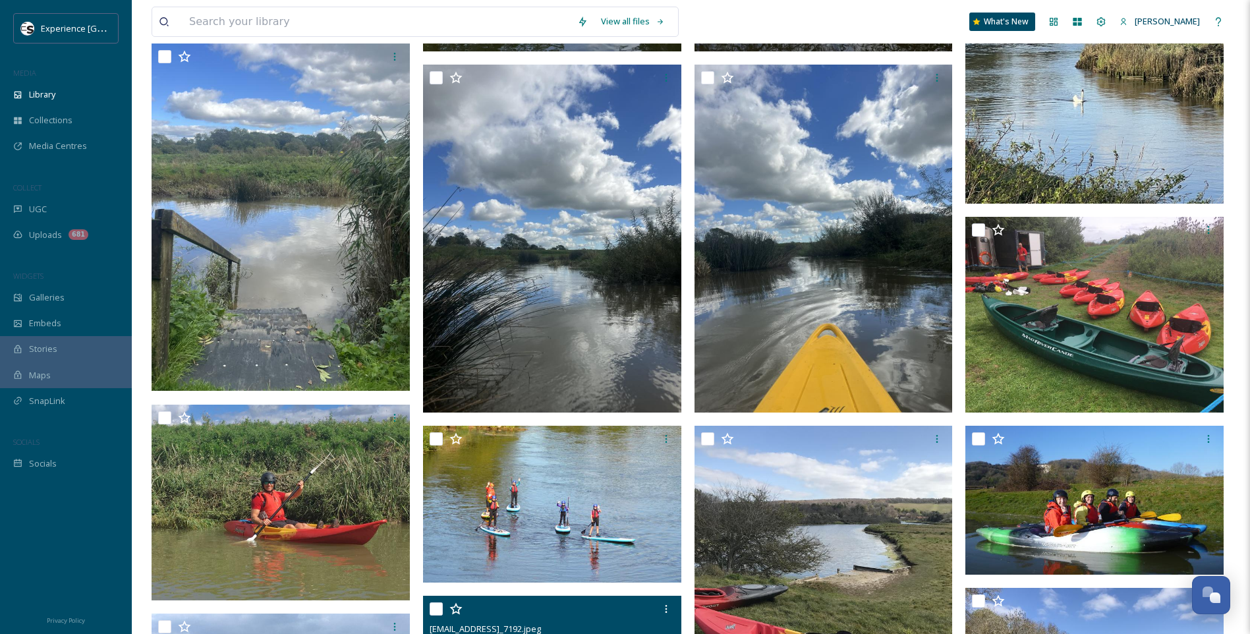
scroll to position [800, 0]
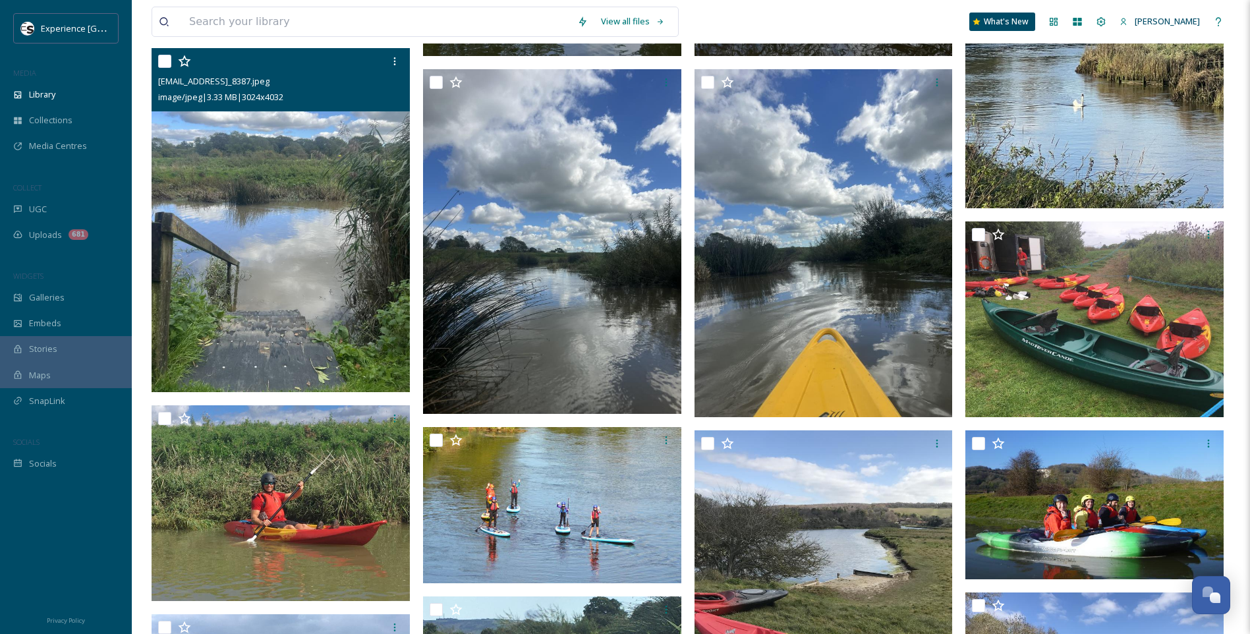
click at [302, 203] on img at bounding box center [281, 220] width 258 height 344
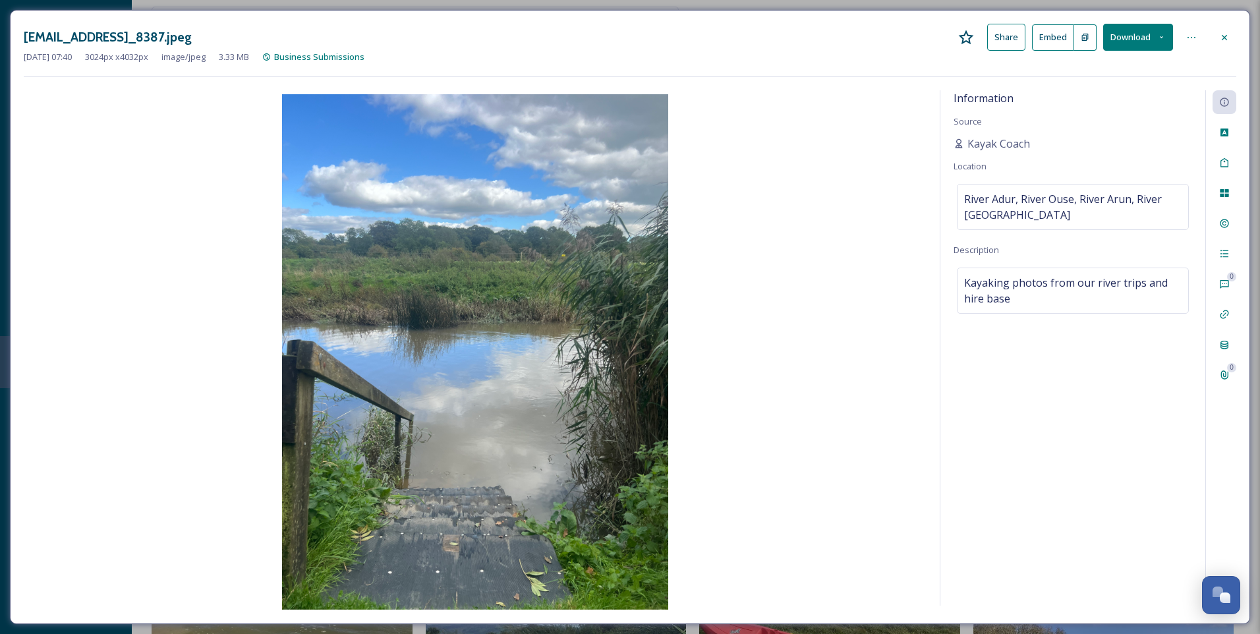
click at [1229, 32] on div at bounding box center [1224, 38] width 24 height 24
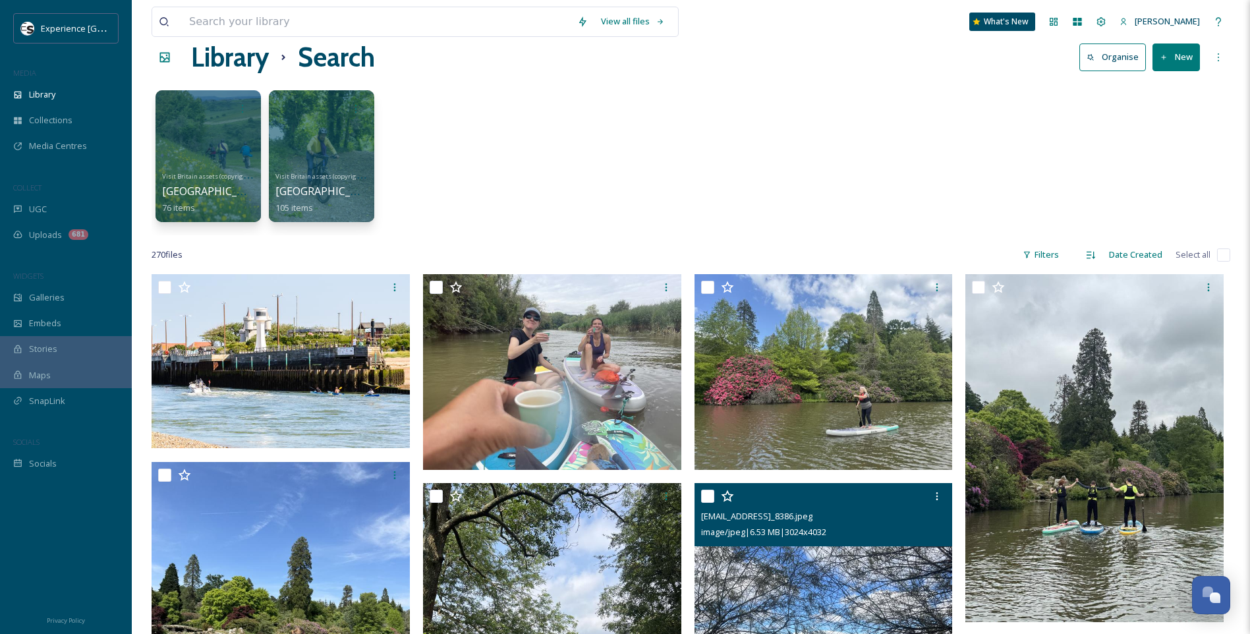
scroll to position [10, 0]
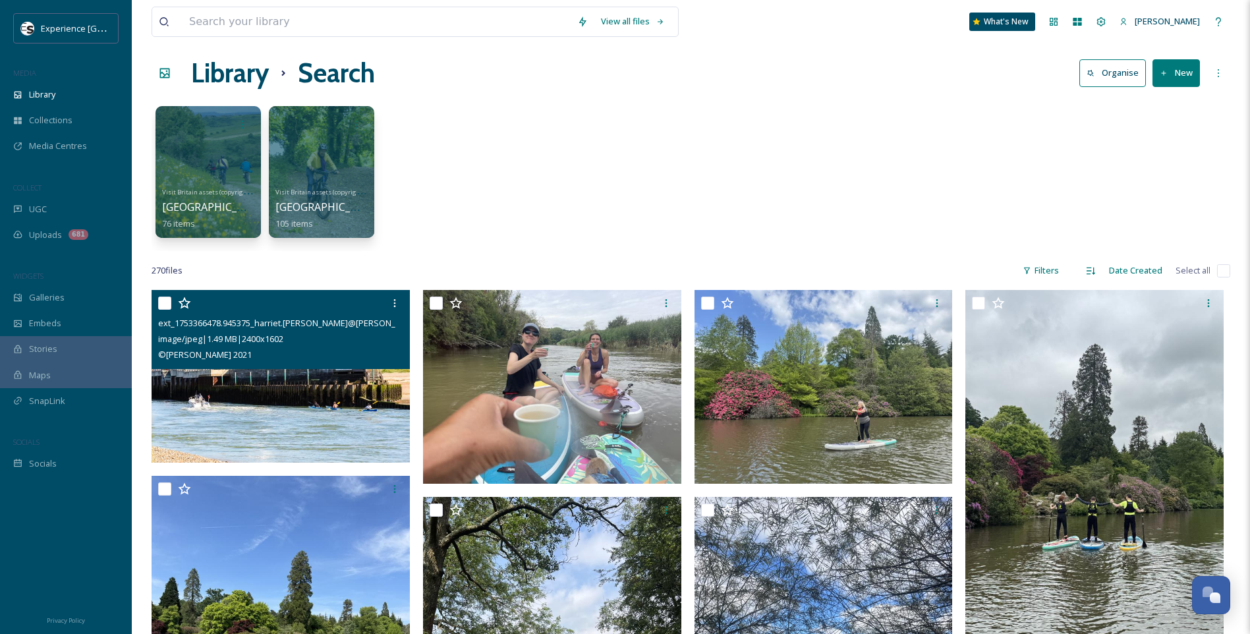
click at [310, 392] on img at bounding box center [281, 376] width 258 height 173
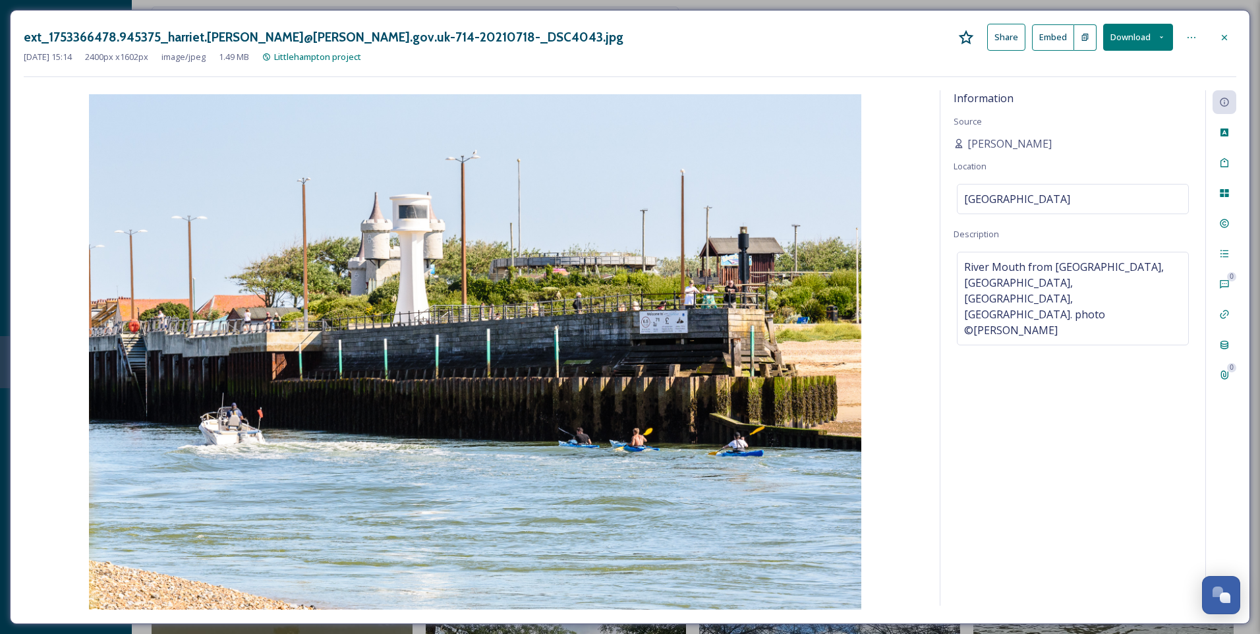
click at [1225, 38] on icon at bounding box center [1224, 36] width 5 height 5
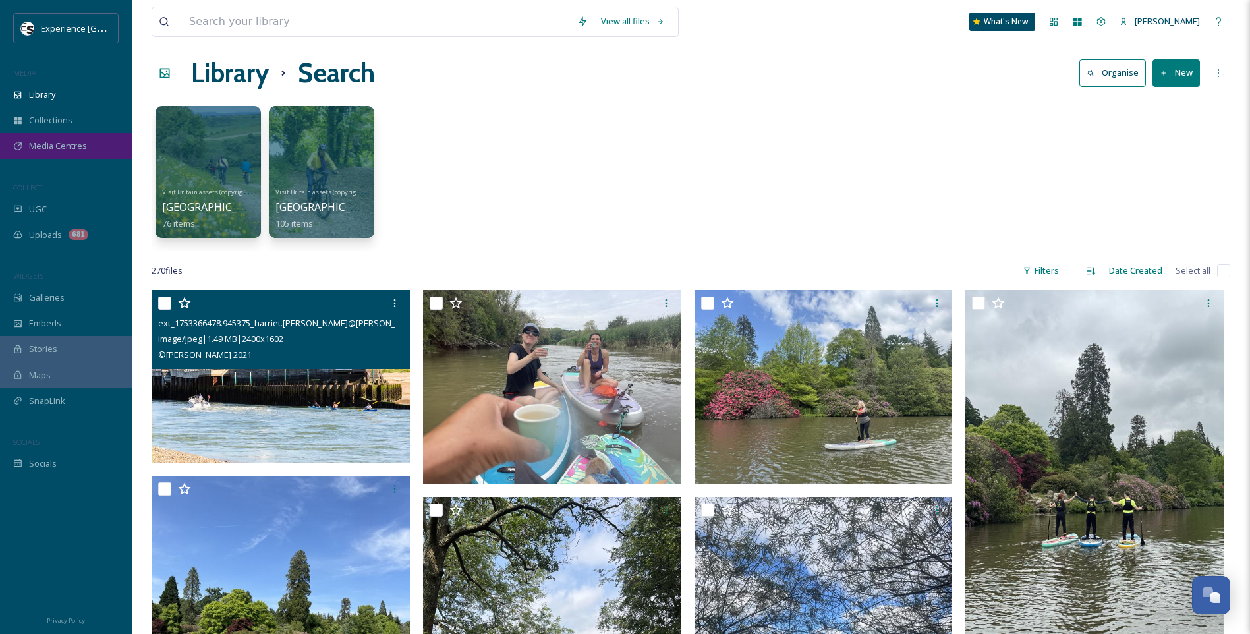
click at [64, 148] on span "Media Centres" at bounding box center [58, 146] width 58 height 13
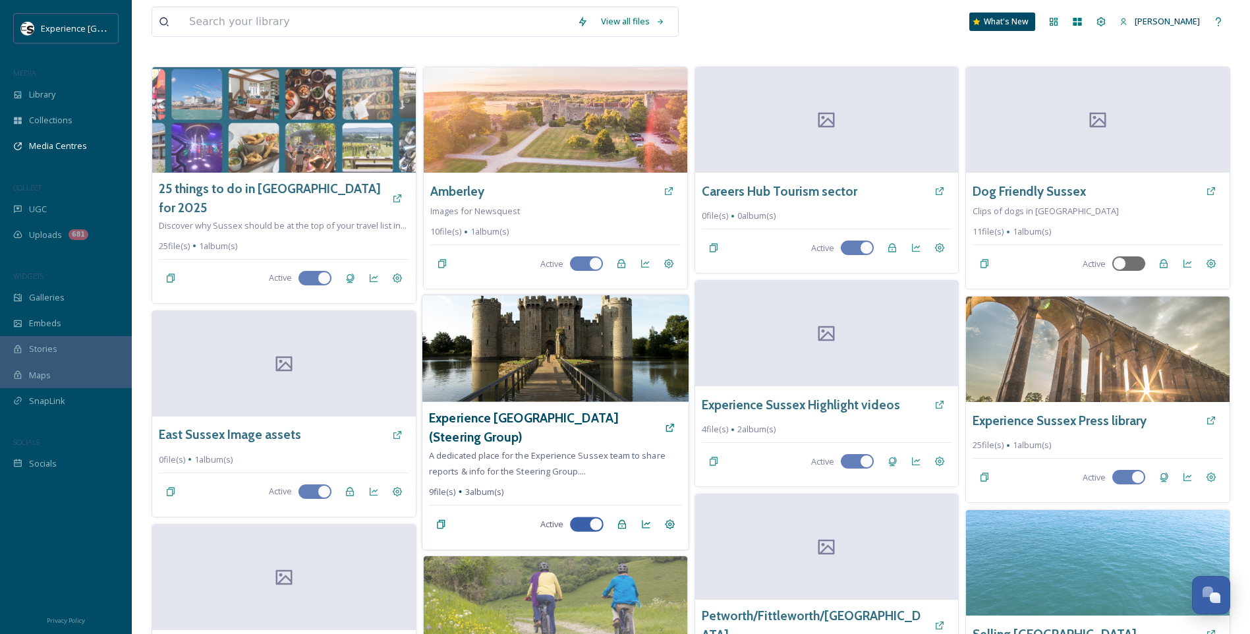
scroll to position [198, 0]
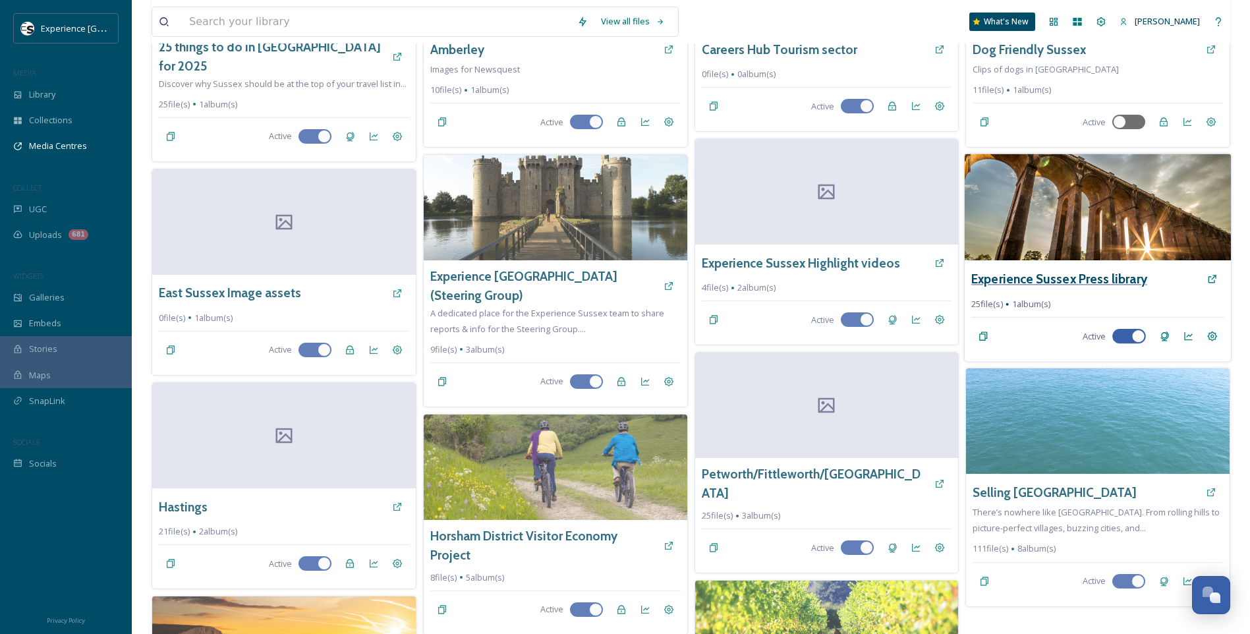
click at [1036, 271] on h3 "Experience Sussex Press library" at bounding box center [1059, 278] width 176 height 19
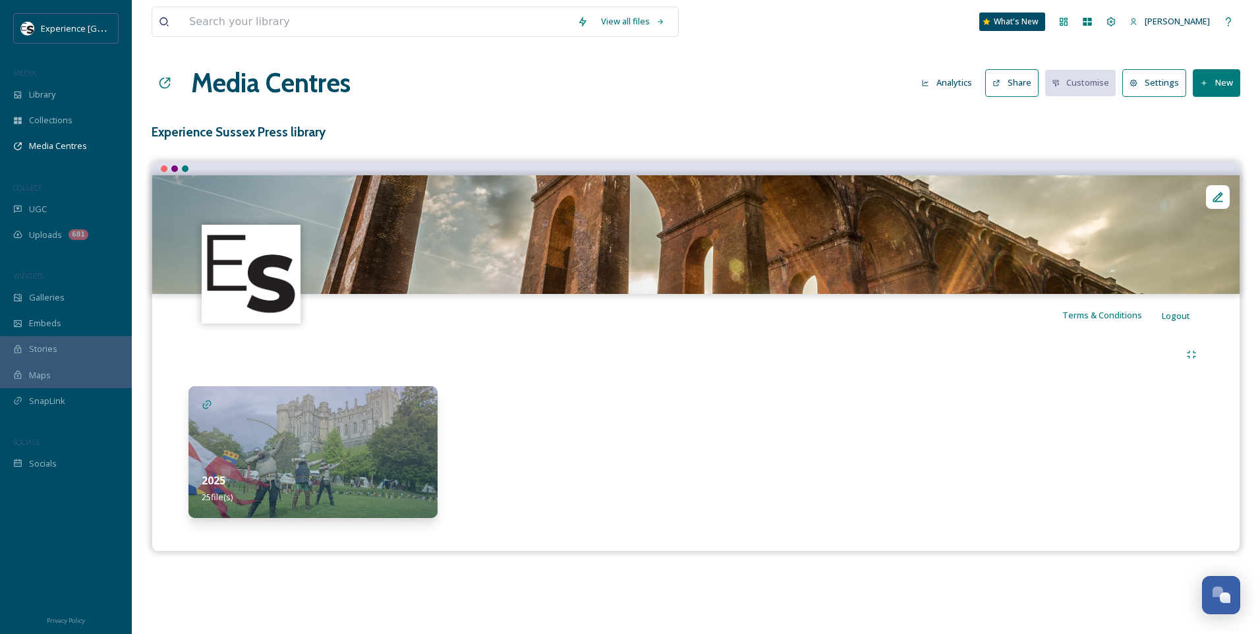
click at [336, 453] on img at bounding box center [312, 452] width 249 height 132
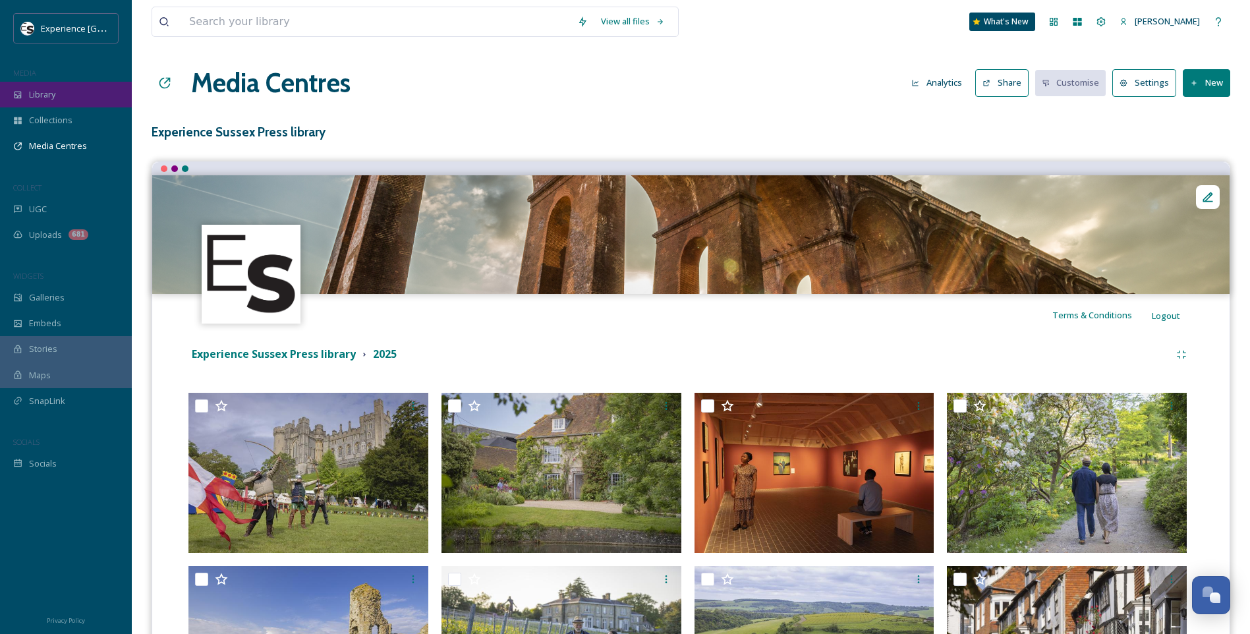
click at [65, 105] on div "Library" at bounding box center [66, 95] width 132 height 26
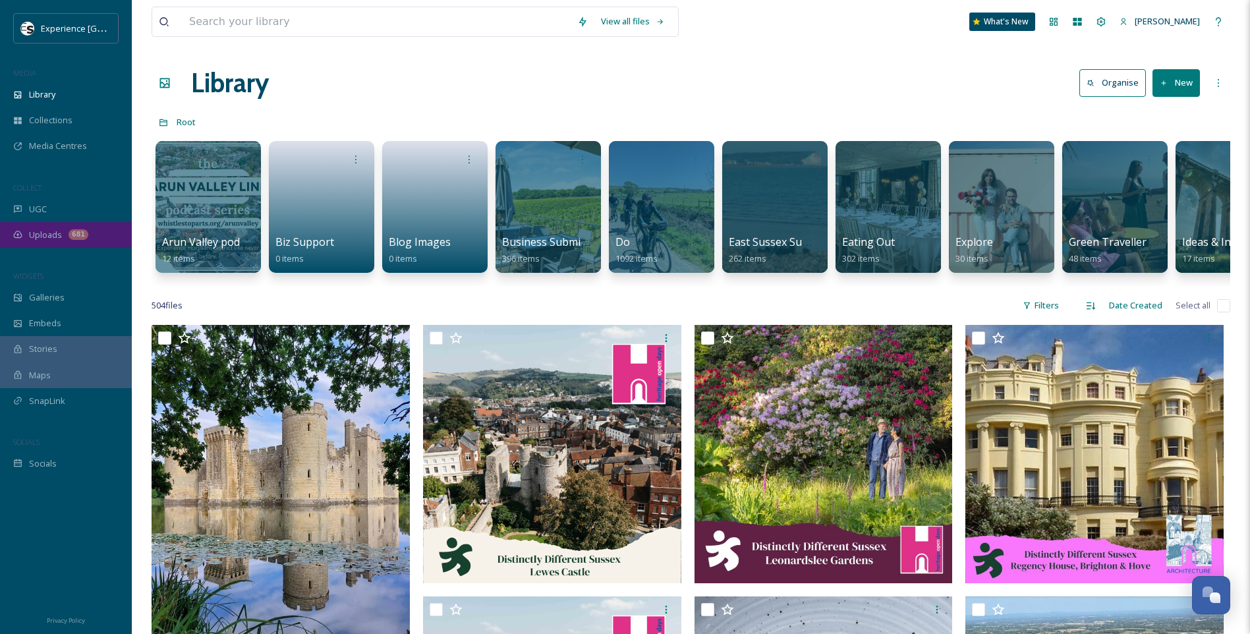
click at [67, 237] on div "Uploads 681" at bounding box center [66, 235] width 132 height 26
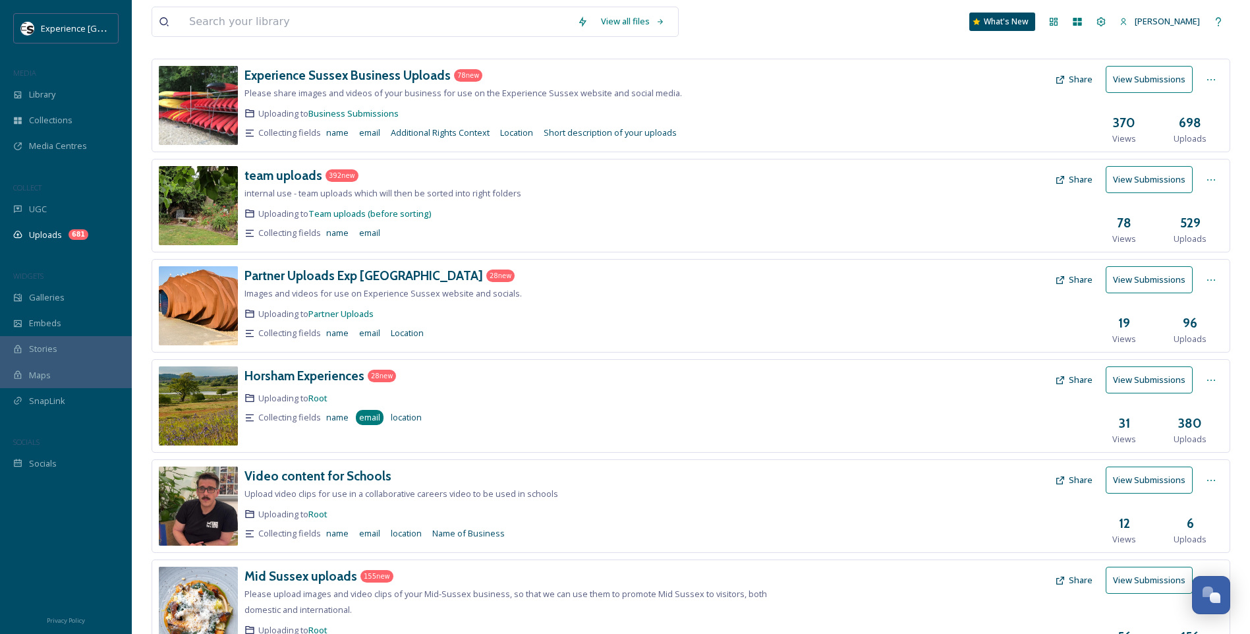
scroll to position [198, 0]
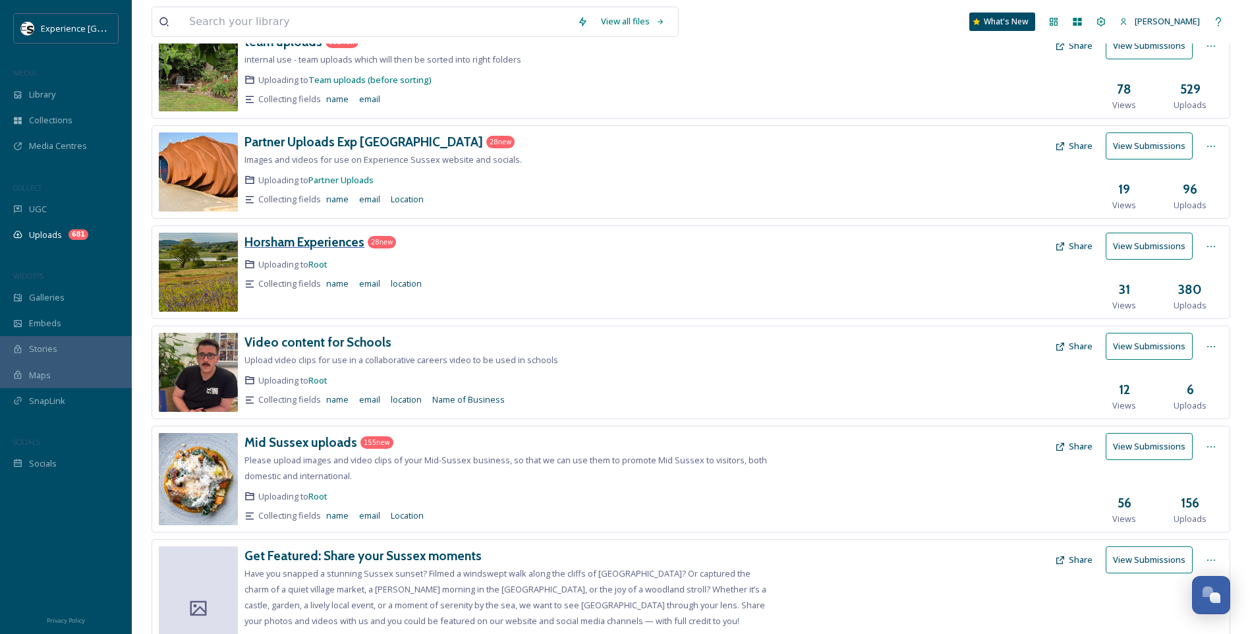
click at [323, 239] on h3 "Horsham Experiences" at bounding box center [304, 242] width 120 height 16
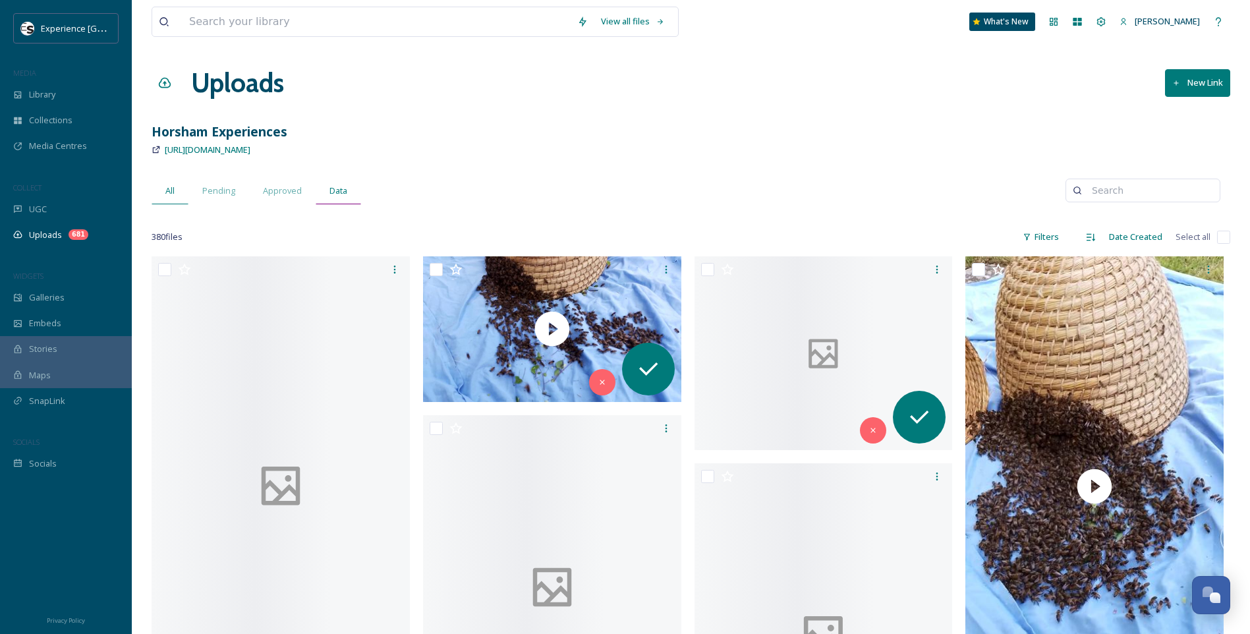
click at [342, 191] on span "Data" at bounding box center [338, 190] width 18 height 13
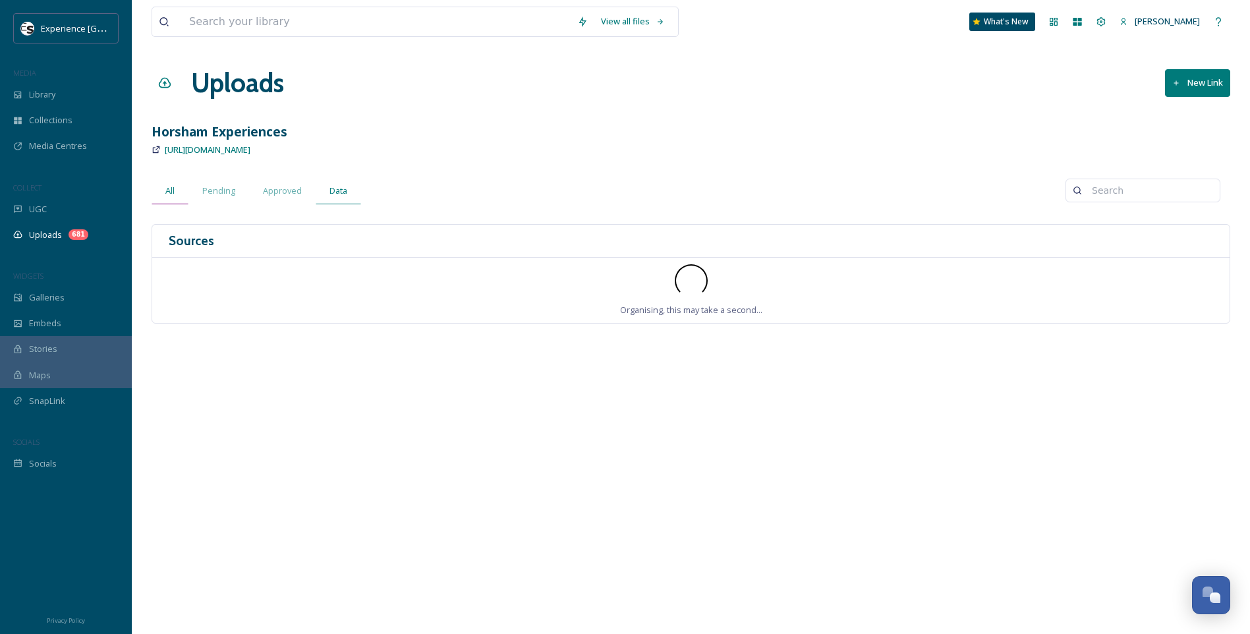
click at [165, 189] on div "All" at bounding box center [170, 190] width 37 height 27
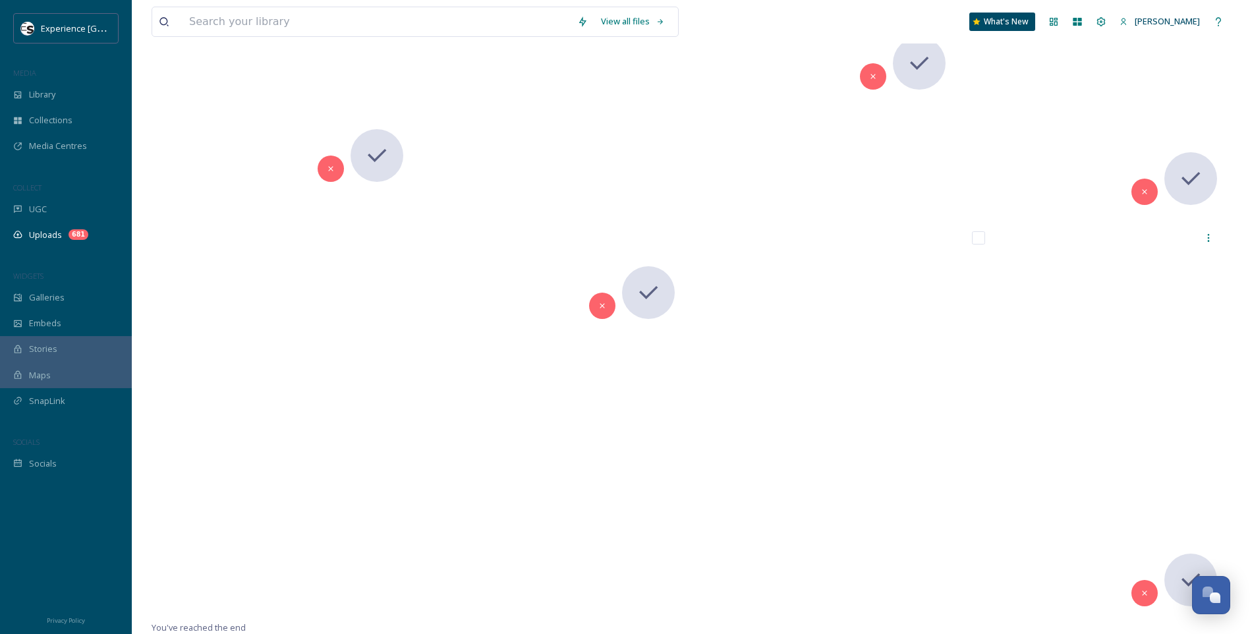
scroll to position [20078, 0]
